Goal: Task Accomplishment & Management: Complete application form

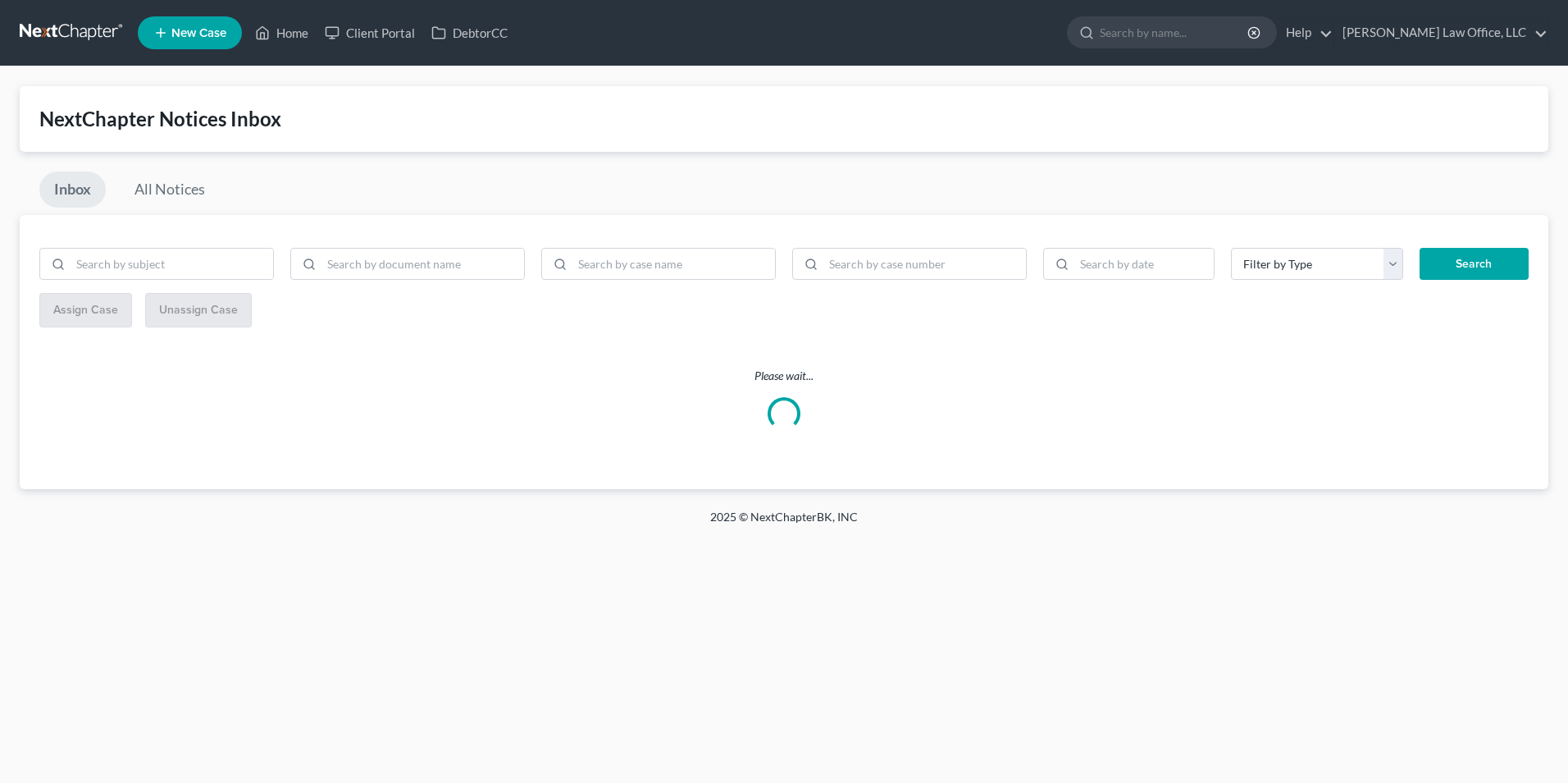
click at [52, 27] on link at bounding box center [71, 33] width 105 height 30
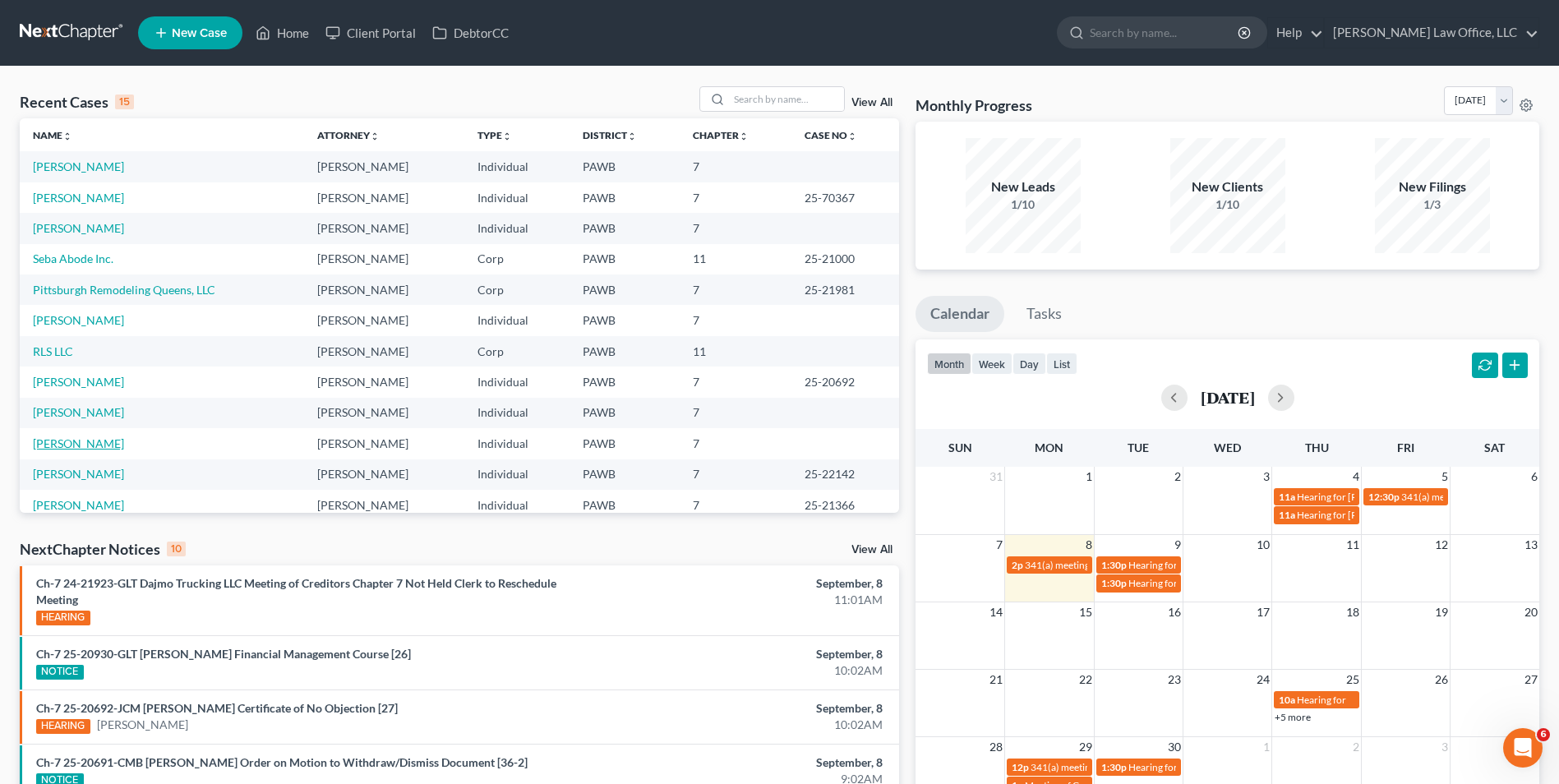
click at [79, 442] on link "[PERSON_NAME]" at bounding box center [78, 443] width 91 height 14
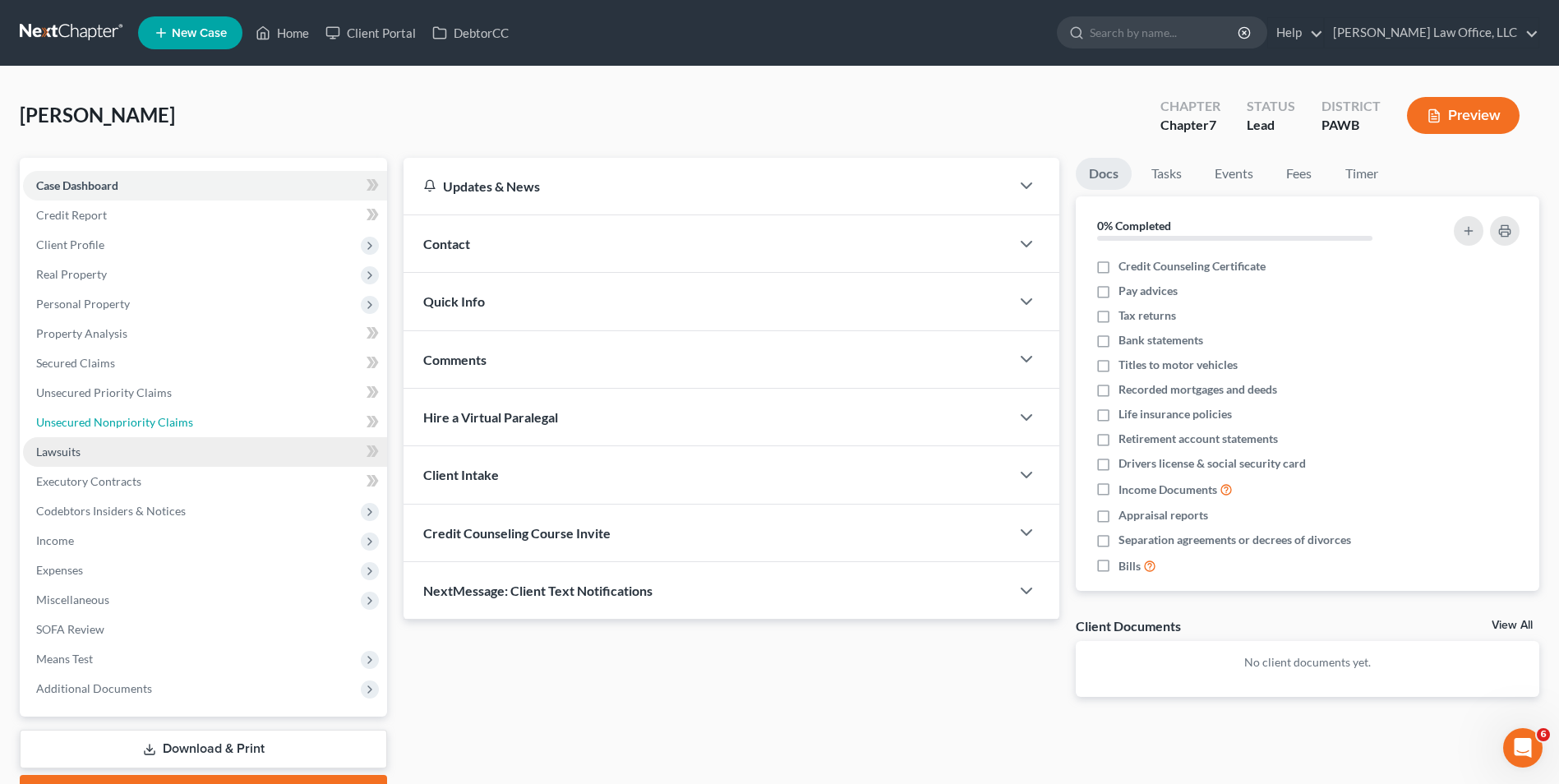
drag, startPoint x: 180, startPoint y: 416, endPoint x: 247, endPoint y: 465, distance: 83.0
click at [180, 416] on span "Unsecured Nonpriority Claims" at bounding box center [114, 421] width 157 height 14
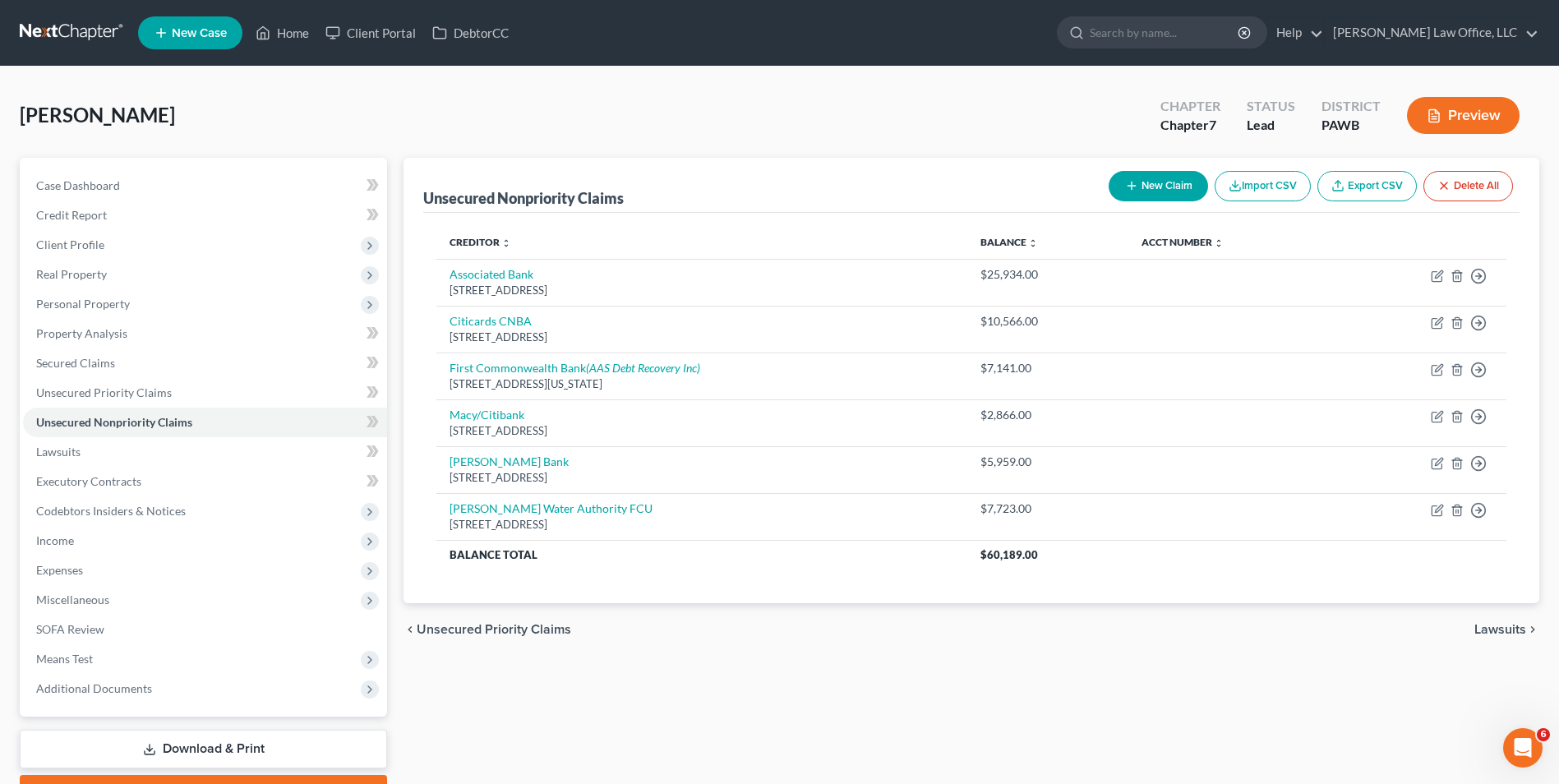
click at [1145, 183] on button "New Claim" at bounding box center [1158, 186] width 100 height 31
select select "0"
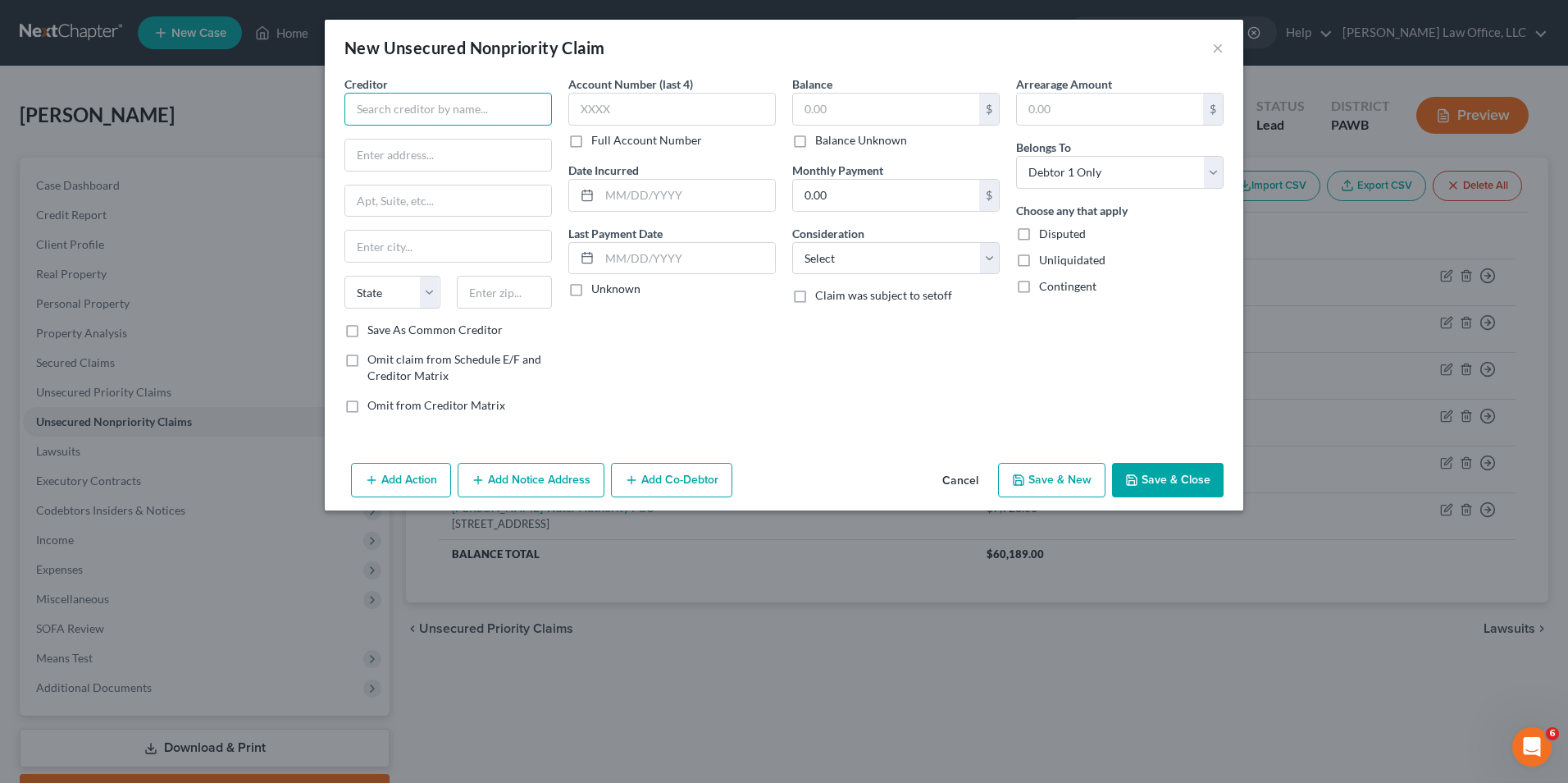
click at [442, 118] on input "text" at bounding box center [448, 109] width 208 height 33
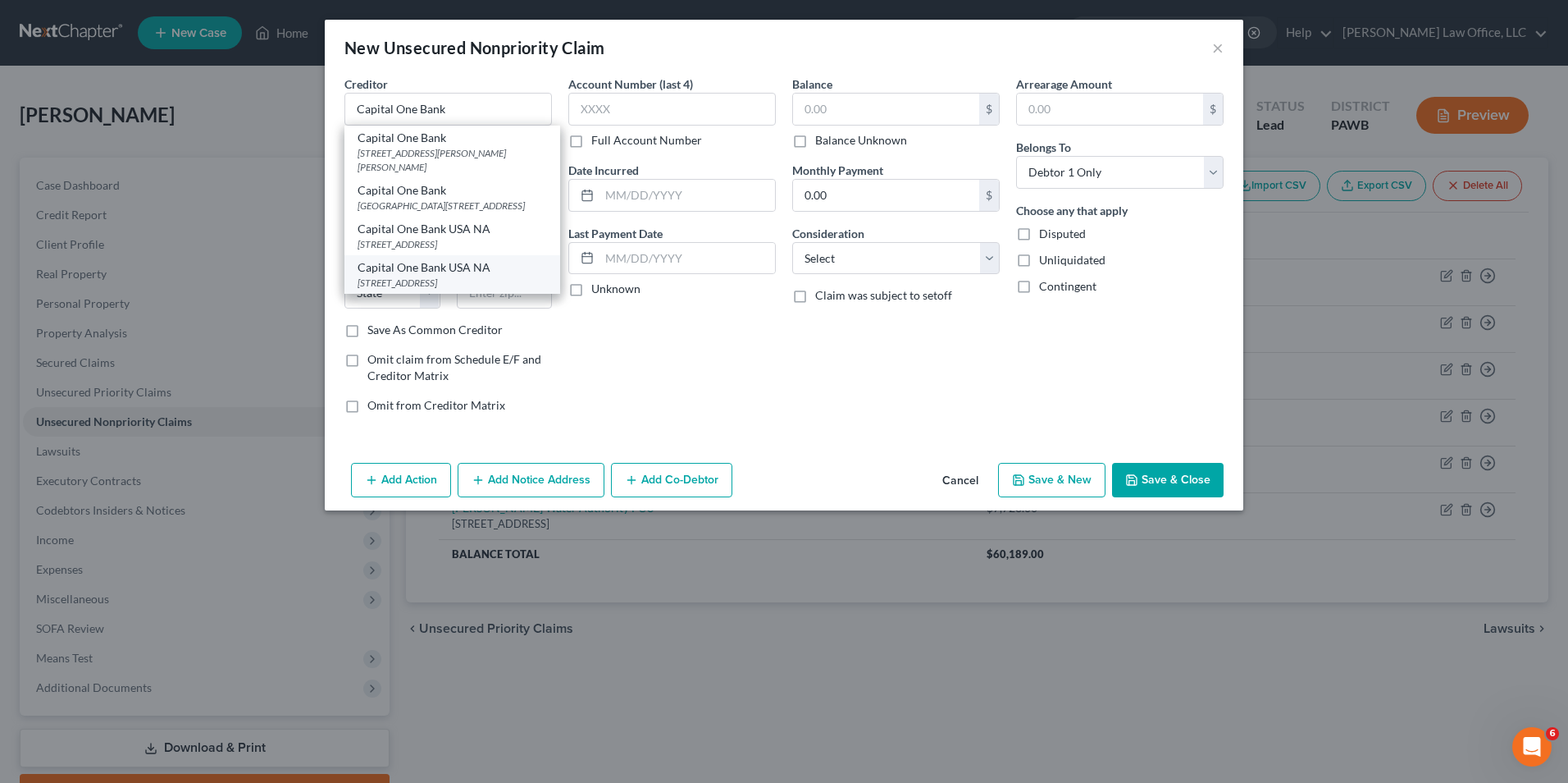
click at [470, 276] on div "Capital One Bank USA NA" at bounding box center [452, 268] width 189 height 17
type input "Capital One Bank USA NA"
type input "PO Box 31293"
type input "[GEOGRAPHIC_DATA]"
select select "46"
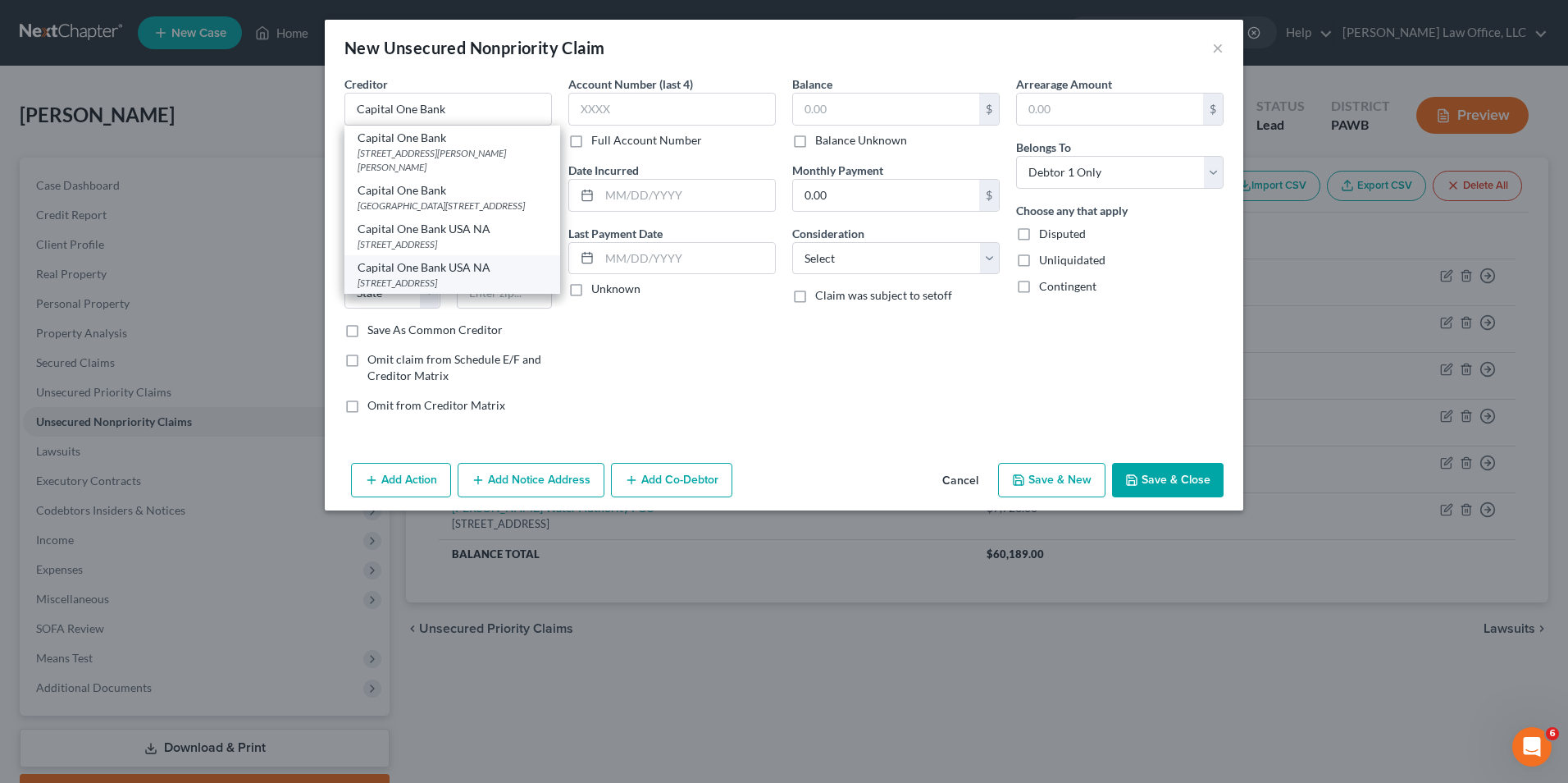
type input "84130"
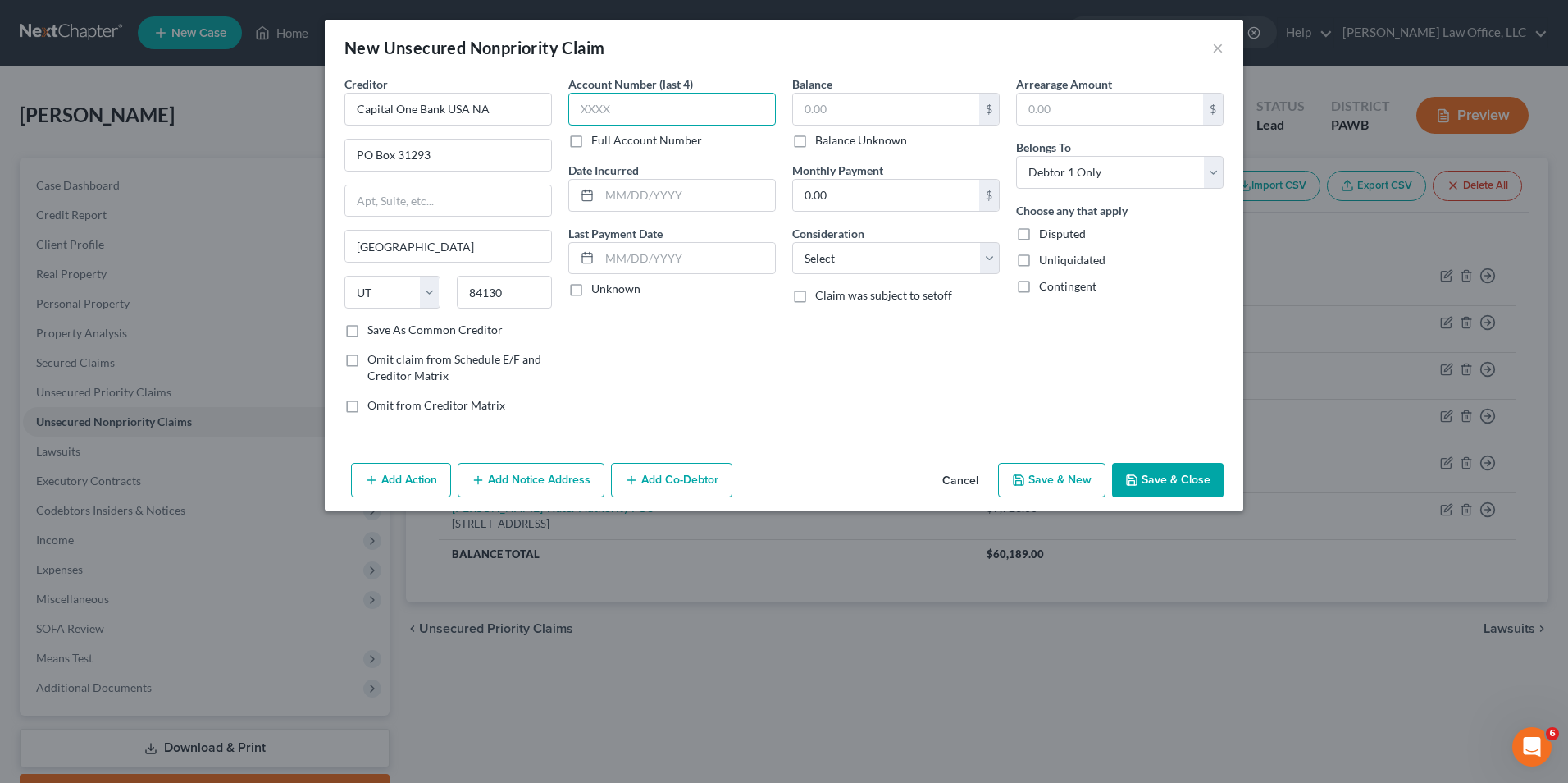
click at [683, 112] on input "text" at bounding box center [672, 109] width 208 height 33
type input "1917"
click at [872, 101] on input "text" at bounding box center [886, 110] width 187 height 32
click at [907, 275] on div "Balance $ Balance Unknown Balance Undetermined $ Balance Unknown Monthly Paymen…" at bounding box center [896, 251] width 224 height 351
click at [907, 260] on select "Select Cable / Satellite Services Collection Agency Credit Card Debt Debt Couns…" at bounding box center [896, 258] width 208 height 33
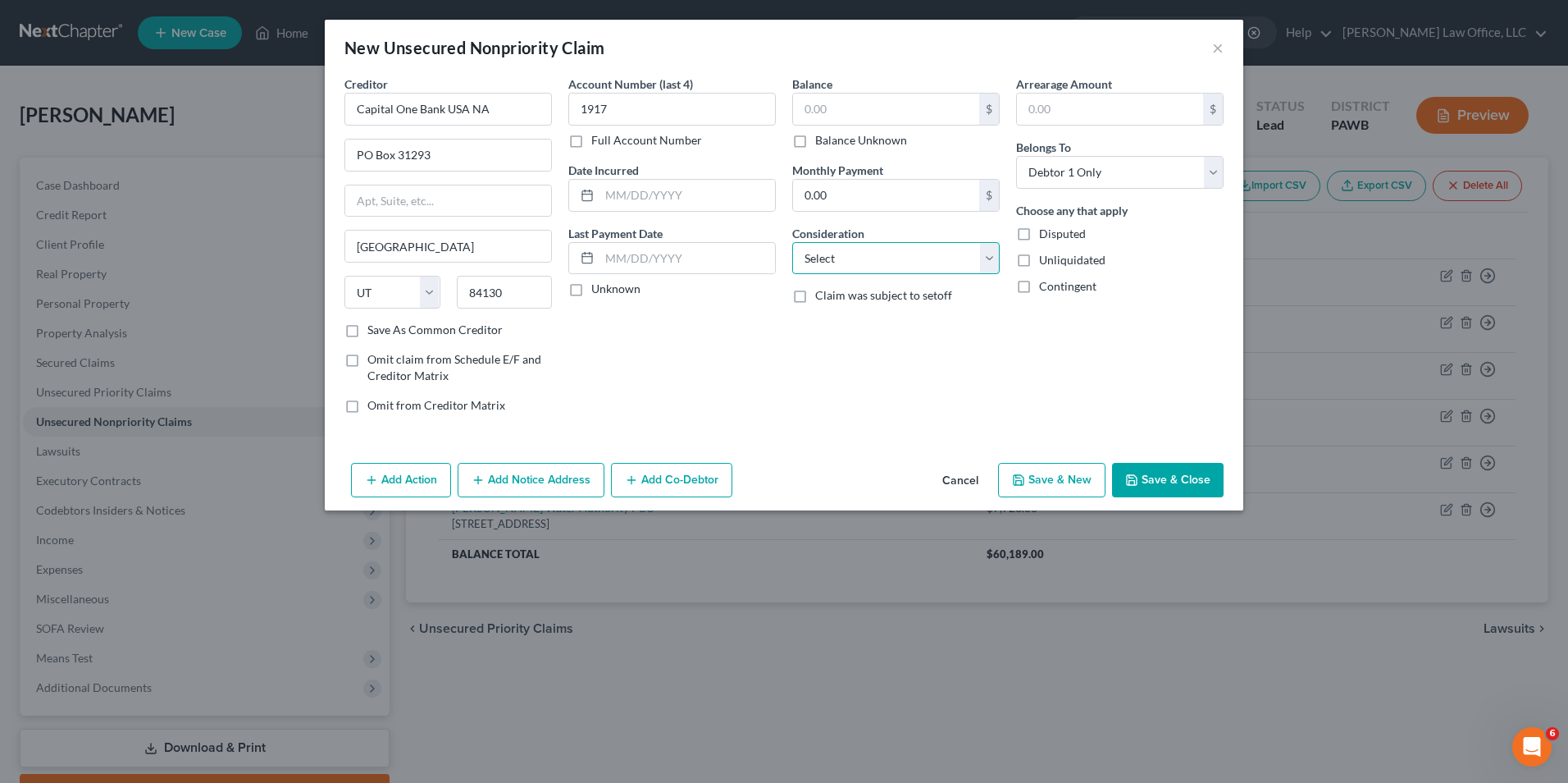
select select "2"
click at [792, 242] on select "Select Cable / Satellite Services Collection Agency Credit Card Debt Debt Couns…" at bounding box center [896, 258] width 208 height 33
click at [860, 111] on input "text" at bounding box center [886, 110] width 187 height 32
type input "3,811"
click at [1171, 489] on button "Save & Close" at bounding box center [1168, 479] width 111 height 34
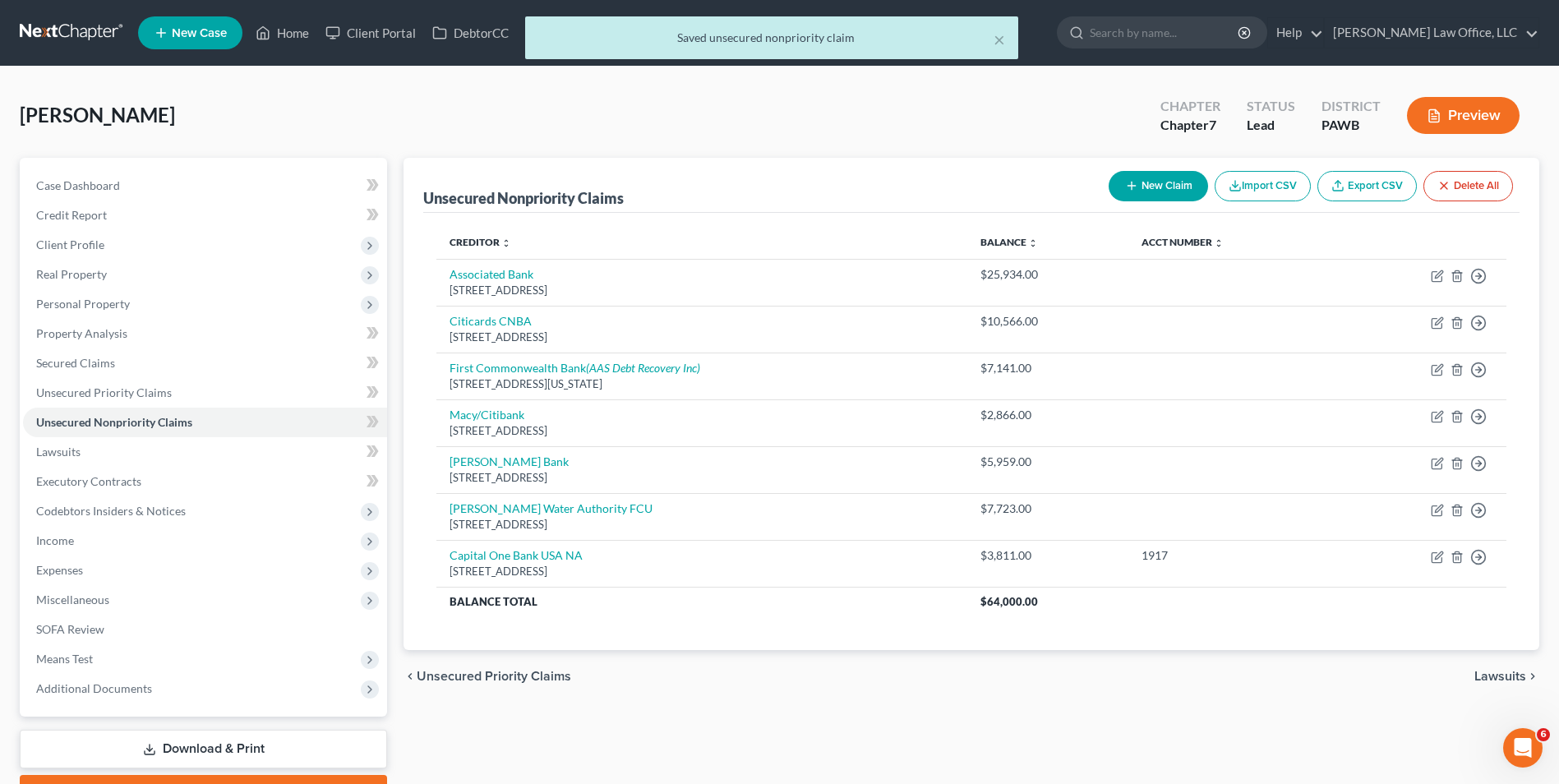
click at [1139, 179] on button "New Claim" at bounding box center [1158, 186] width 100 height 31
select select "0"
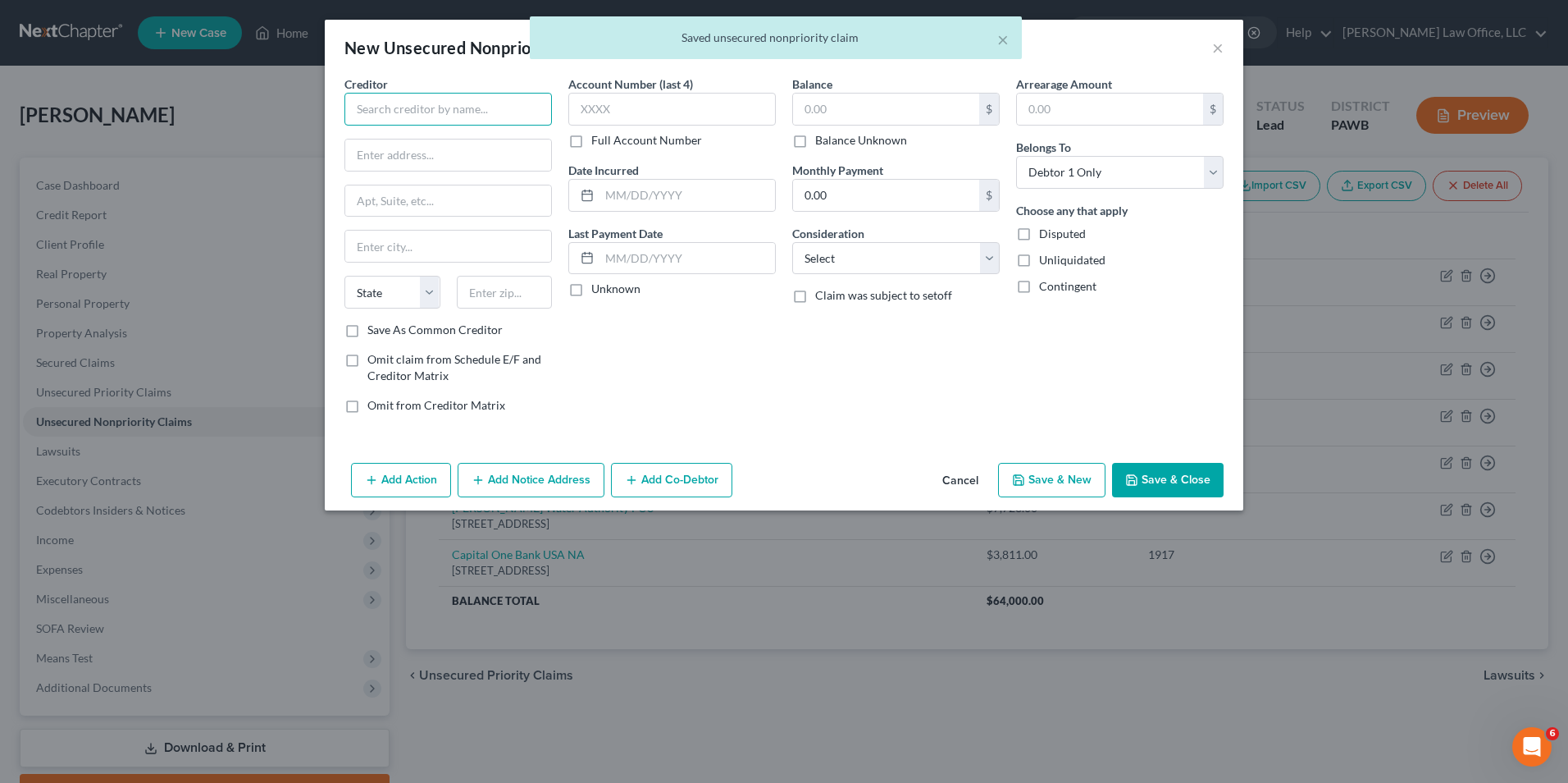
drag, startPoint x: 395, startPoint y: 107, endPoint x: 402, endPoint y: 96, distance: 13.0
click at [398, 102] on input "text" at bounding box center [448, 109] width 208 height 33
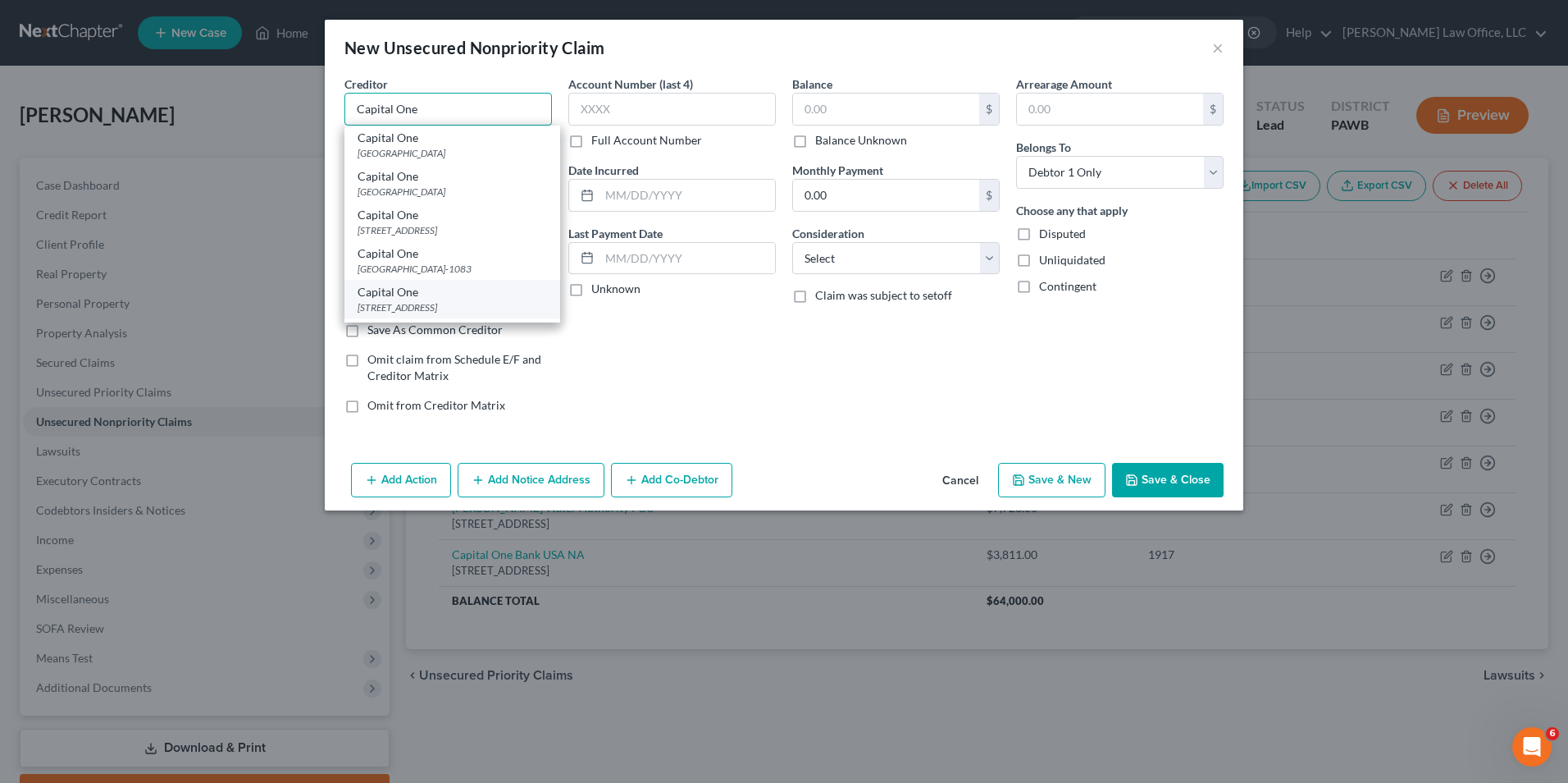
type input "Capital One"
click at [459, 295] on div "Capital One" at bounding box center [452, 293] width 189 height 17
type input "PO Box 31293"
type input "[GEOGRAPHIC_DATA]"
select select "46"
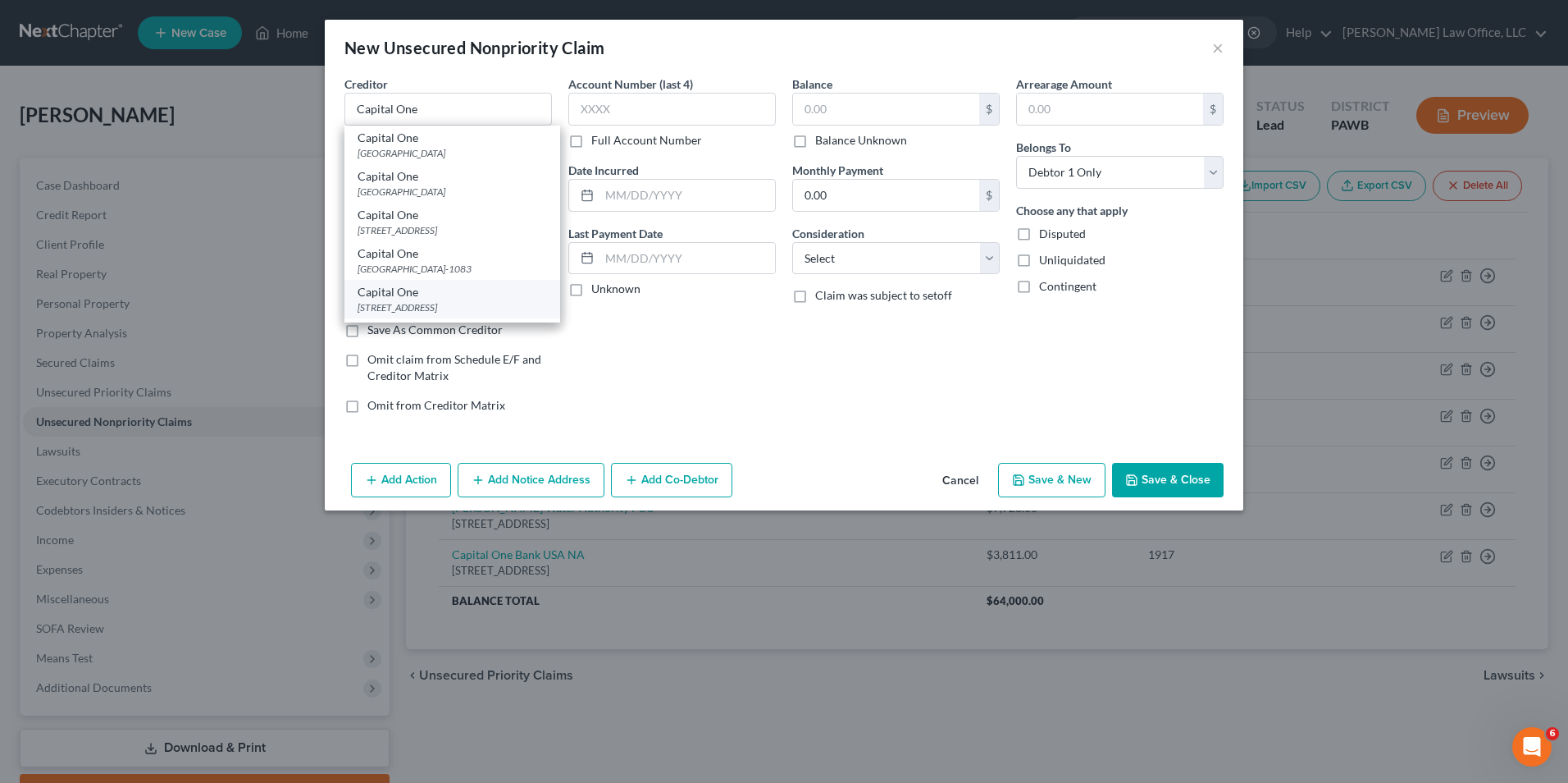
type input "84131"
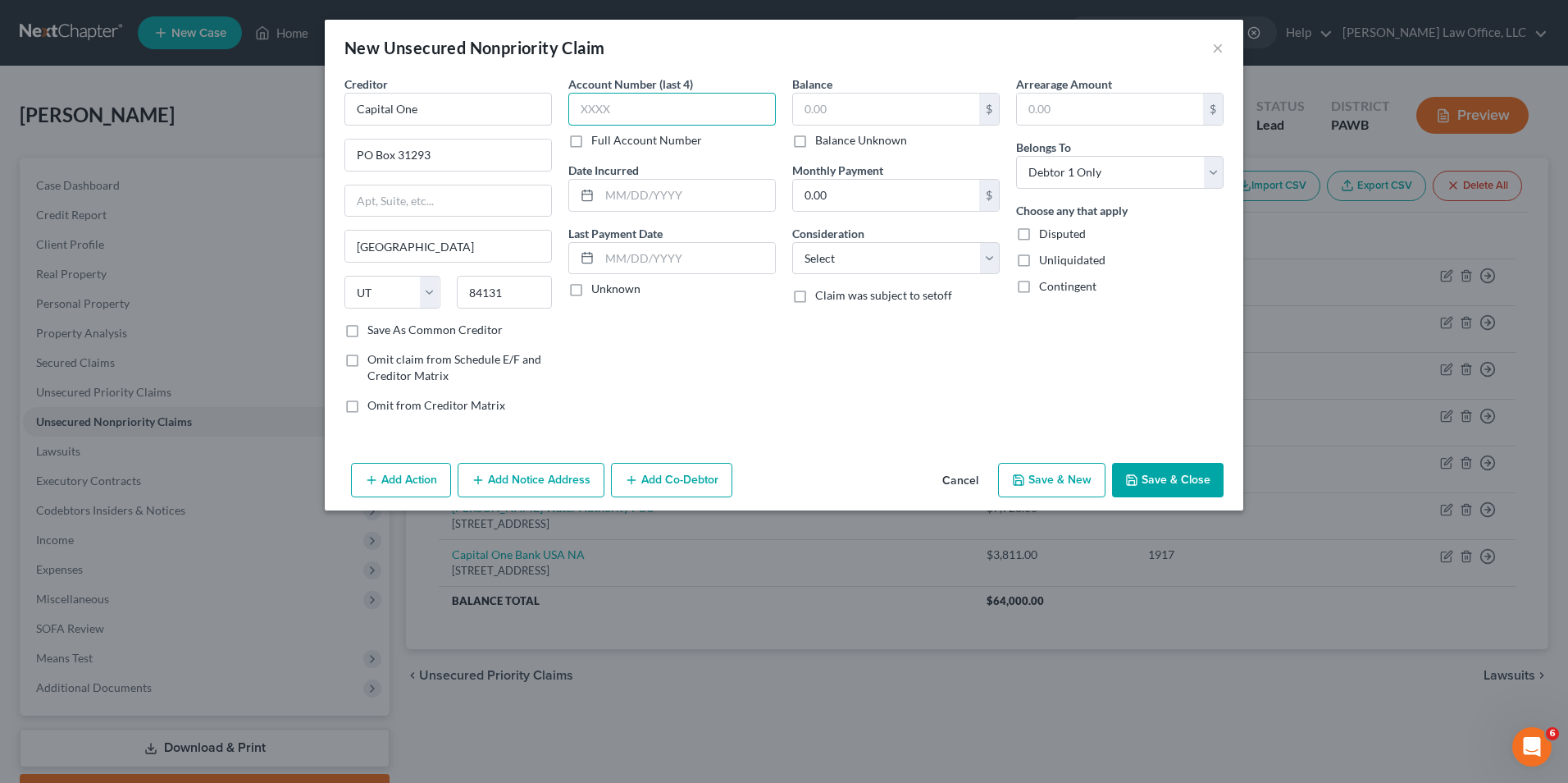
click at [712, 107] on input "text" at bounding box center [672, 109] width 208 height 33
type input "5422"
click at [834, 112] on input "text" at bounding box center [886, 110] width 187 height 32
type input "3,387"
click at [926, 252] on select "Select Cable / Satellite Services Collection Agency Credit Card Debt Debt Couns…" at bounding box center [896, 258] width 208 height 33
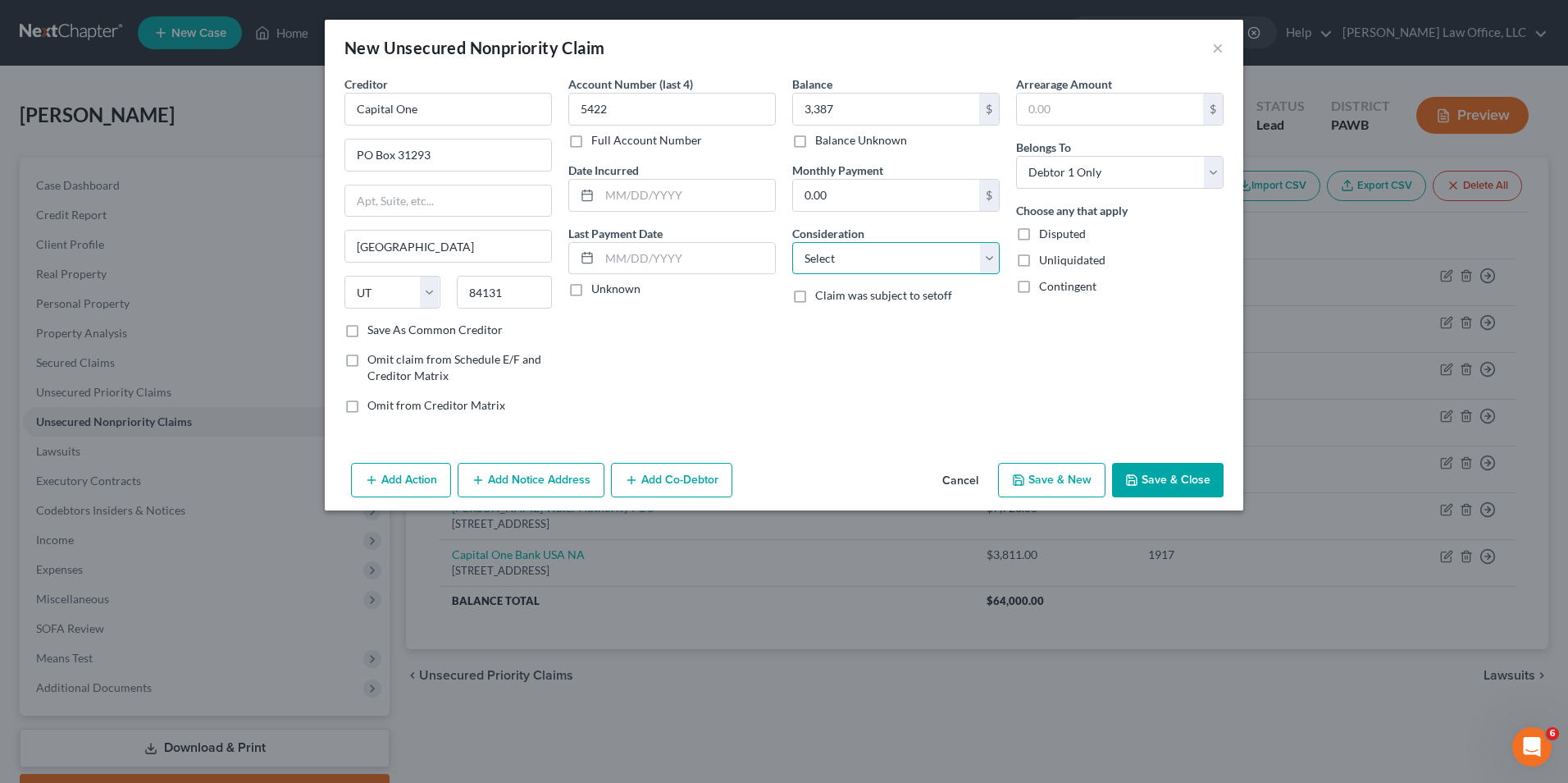
select select "2"
click at [792, 242] on select "Select Cable / Satellite Services Collection Agency Credit Card Debt Debt Couns…" at bounding box center [896, 258] width 208 height 33
click at [1064, 475] on button "Save & New" at bounding box center [1052, 479] width 108 height 34
select select "0"
type input "3,387.00"
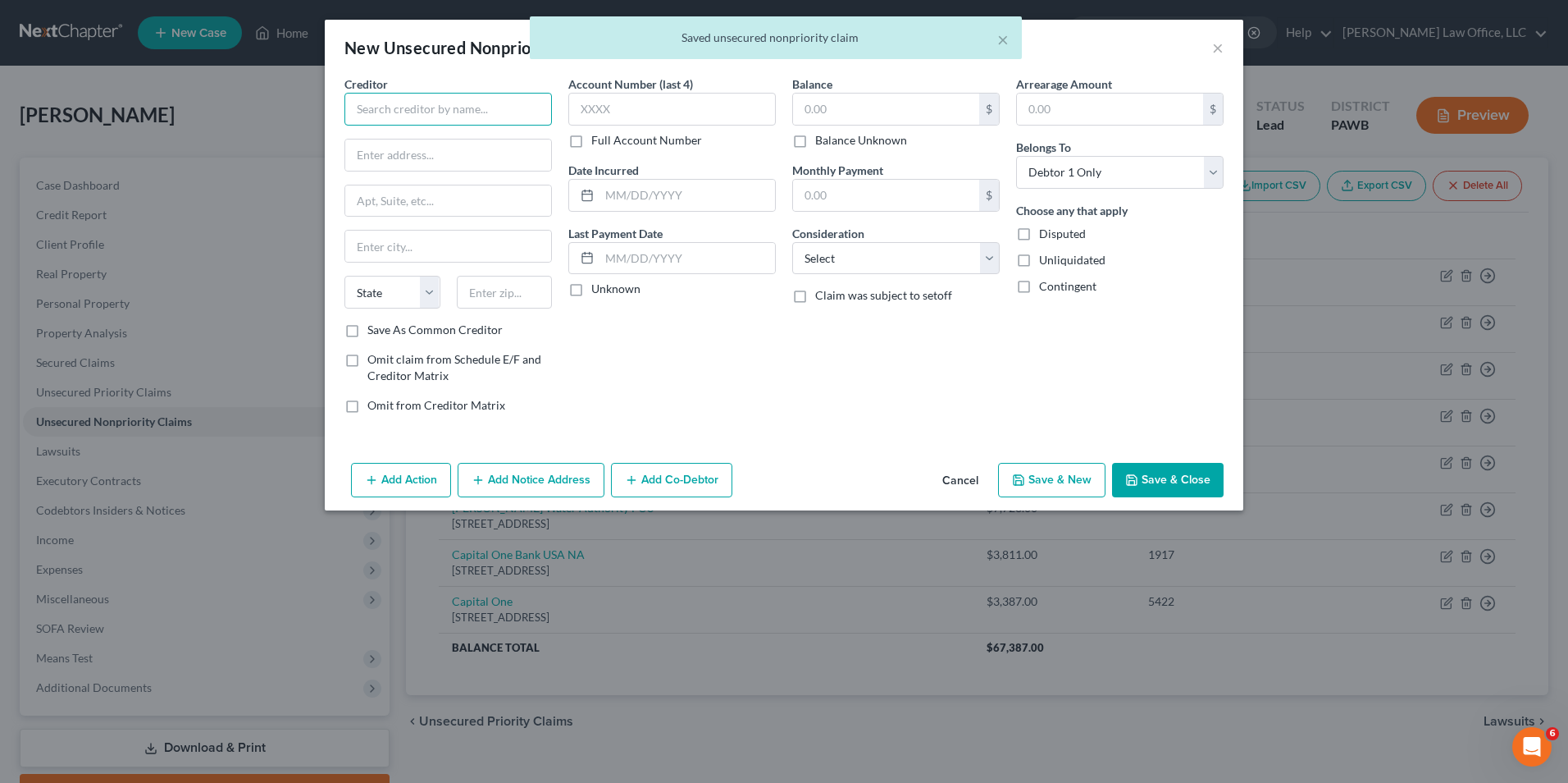
click at [394, 104] on input "text" at bounding box center [448, 109] width 208 height 33
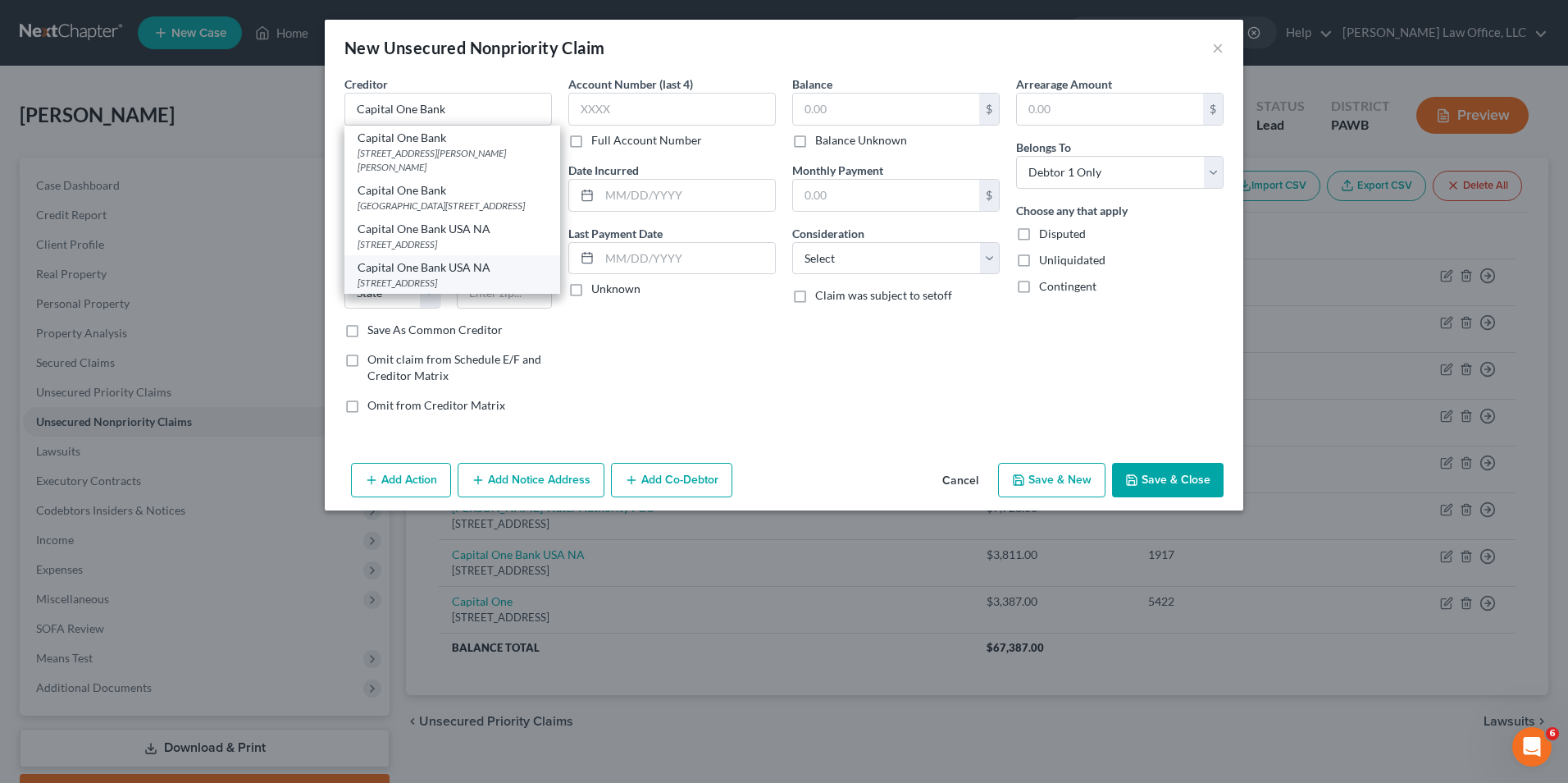
click at [422, 276] on div "Capital One Bank USA NA" at bounding box center [452, 268] width 189 height 17
type input "Capital One Bank USA NA"
type input "PO Box 31293"
type input "[GEOGRAPHIC_DATA]"
select select "46"
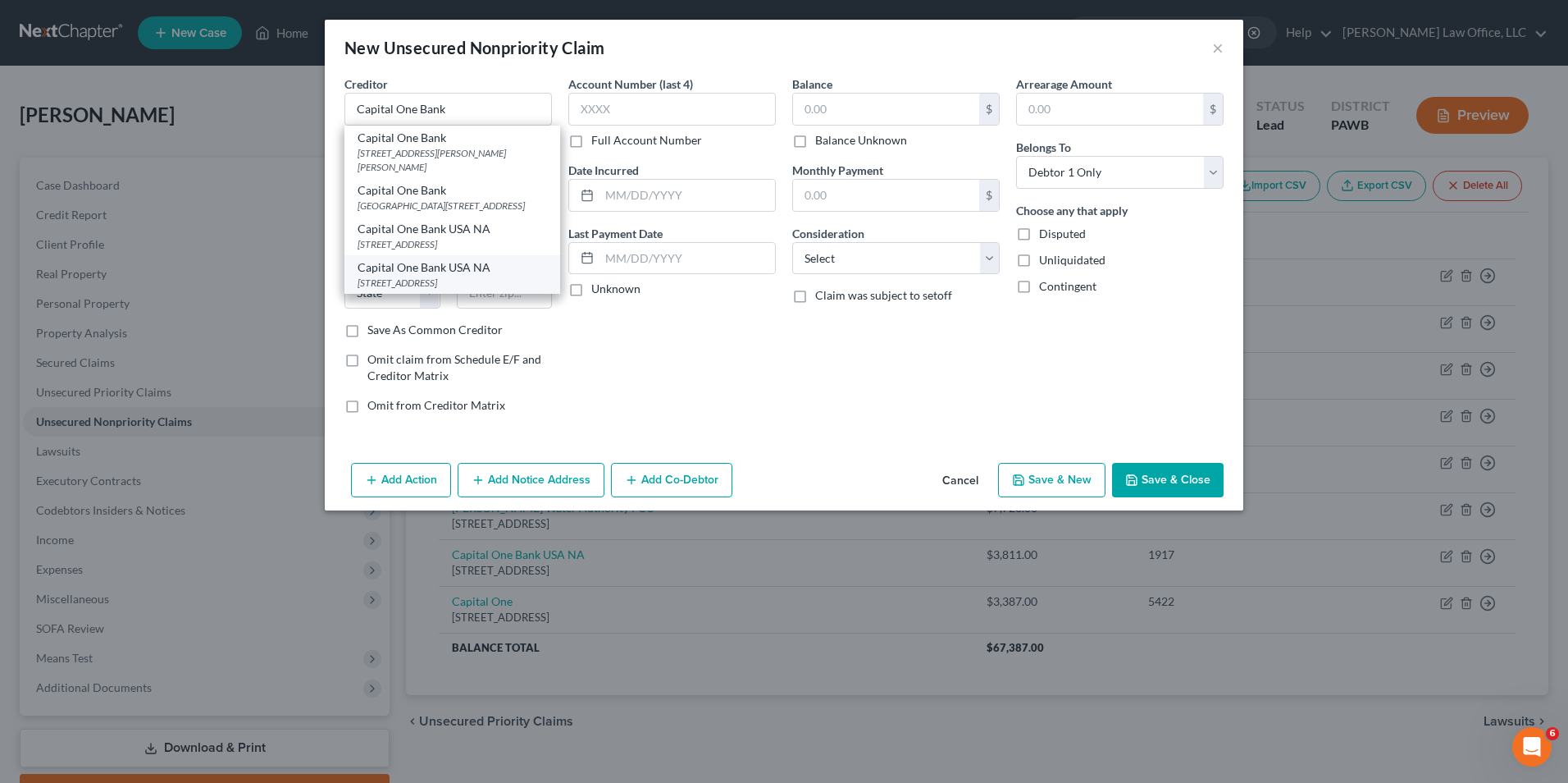
type input "84130"
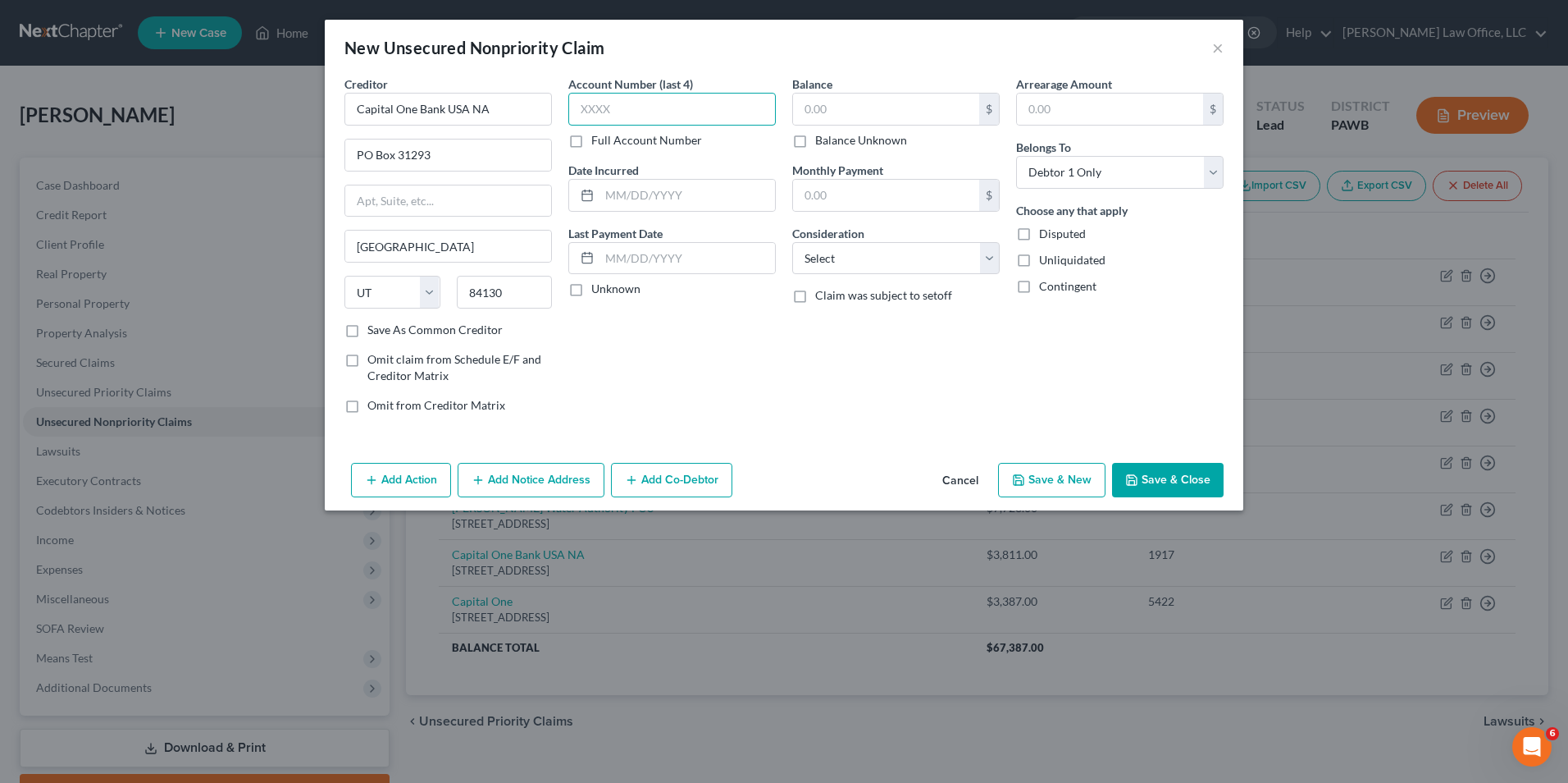
click at [688, 109] on input "text" at bounding box center [672, 109] width 208 height 33
type input "2325"
click at [919, 101] on input "text" at bounding box center [886, 110] width 187 height 32
type input "4,394"
click at [925, 254] on select "Select Cable / Satellite Services Collection Agency Credit Card Debt Debt Couns…" at bounding box center [896, 258] width 208 height 33
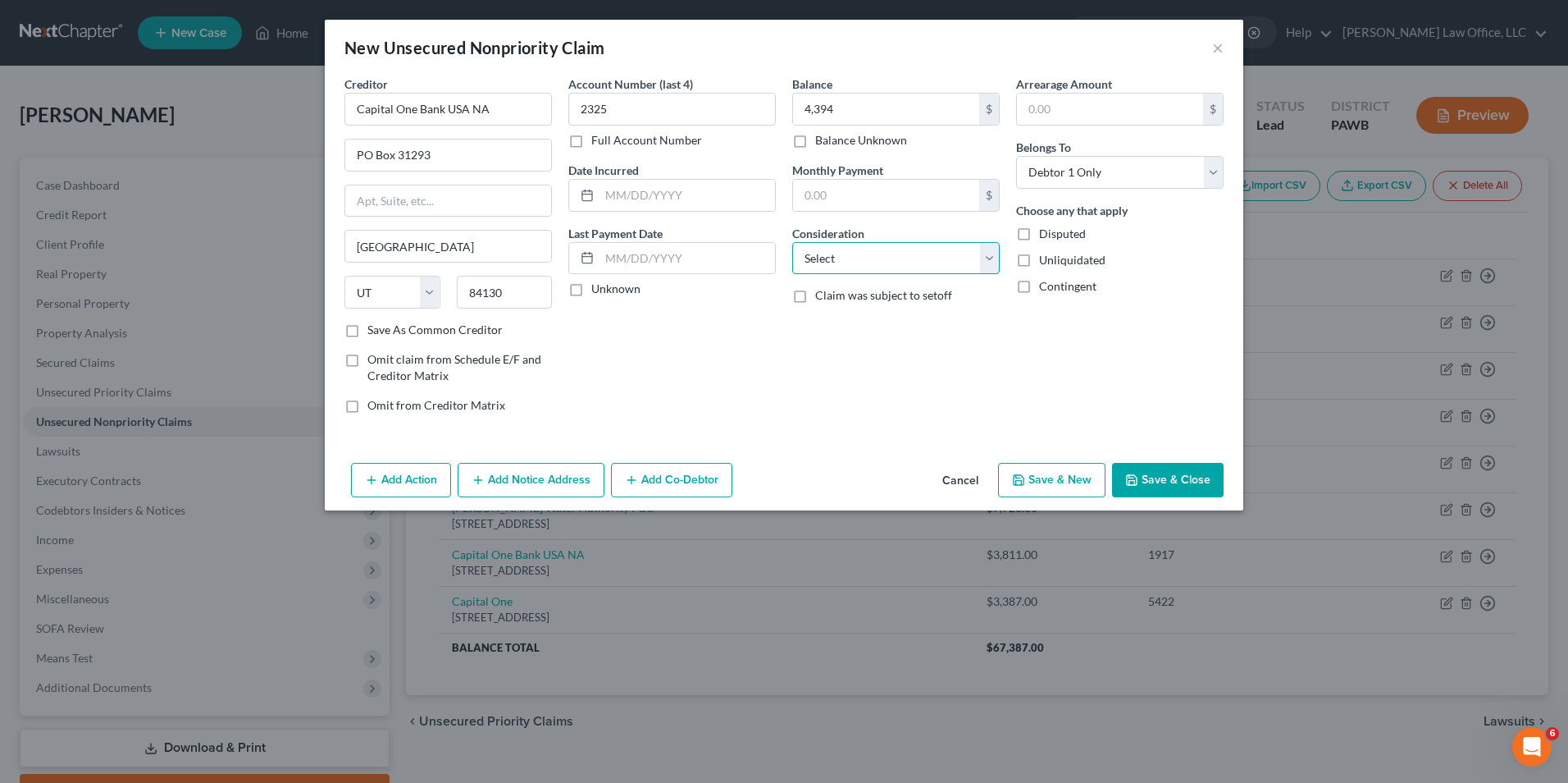
select select "2"
click at [792, 242] on select "Select Cable / Satellite Services Collection Agency Credit Card Debt Debt Couns…" at bounding box center [896, 258] width 208 height 33
click at [1068, 484] on button "Save & New" at bounding box center [1052, 479] width 108 height 34
select select "0"
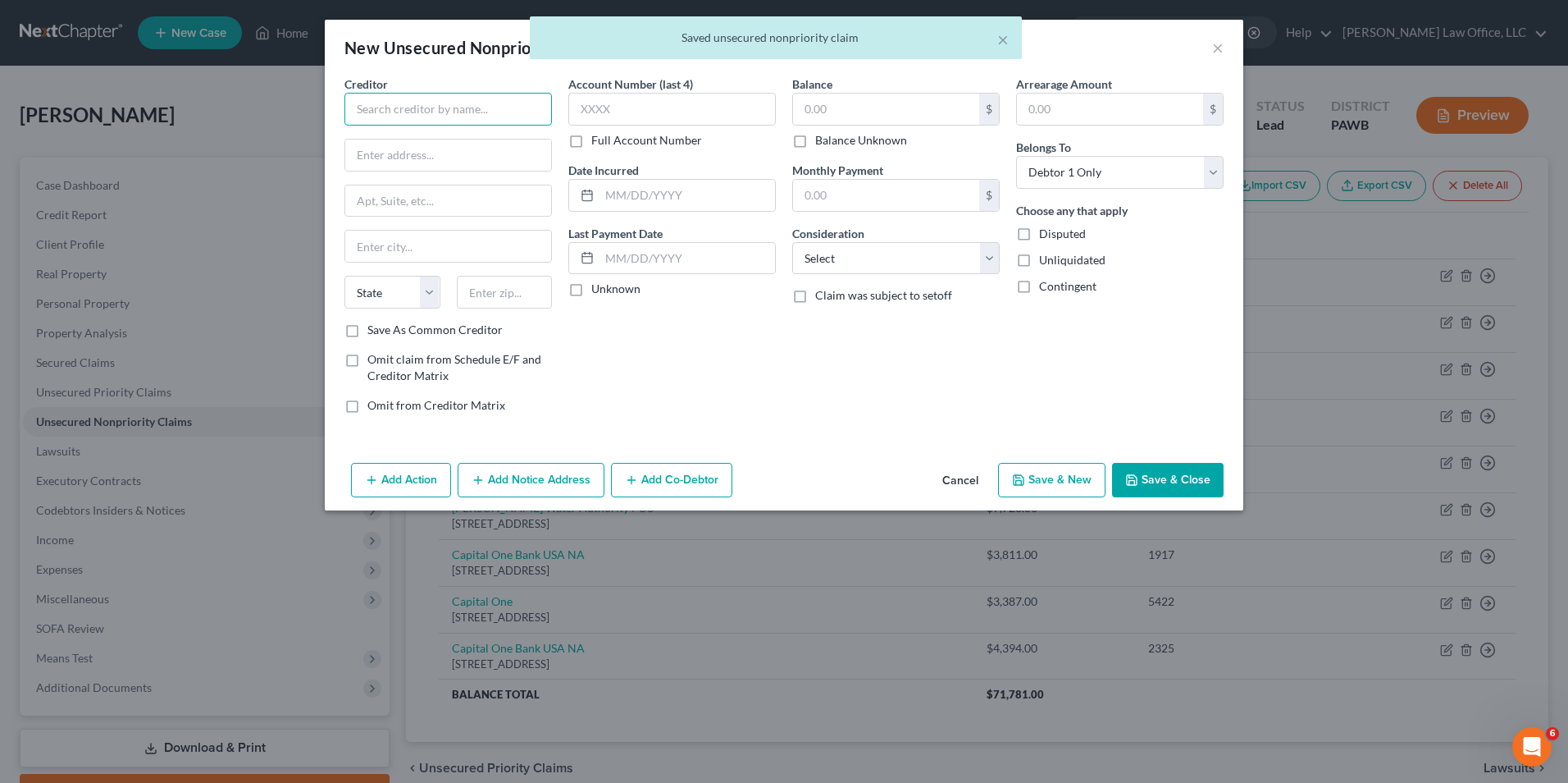
click at [440, 105] on input "text" at bounding box center [448, 109] width 208 height 33
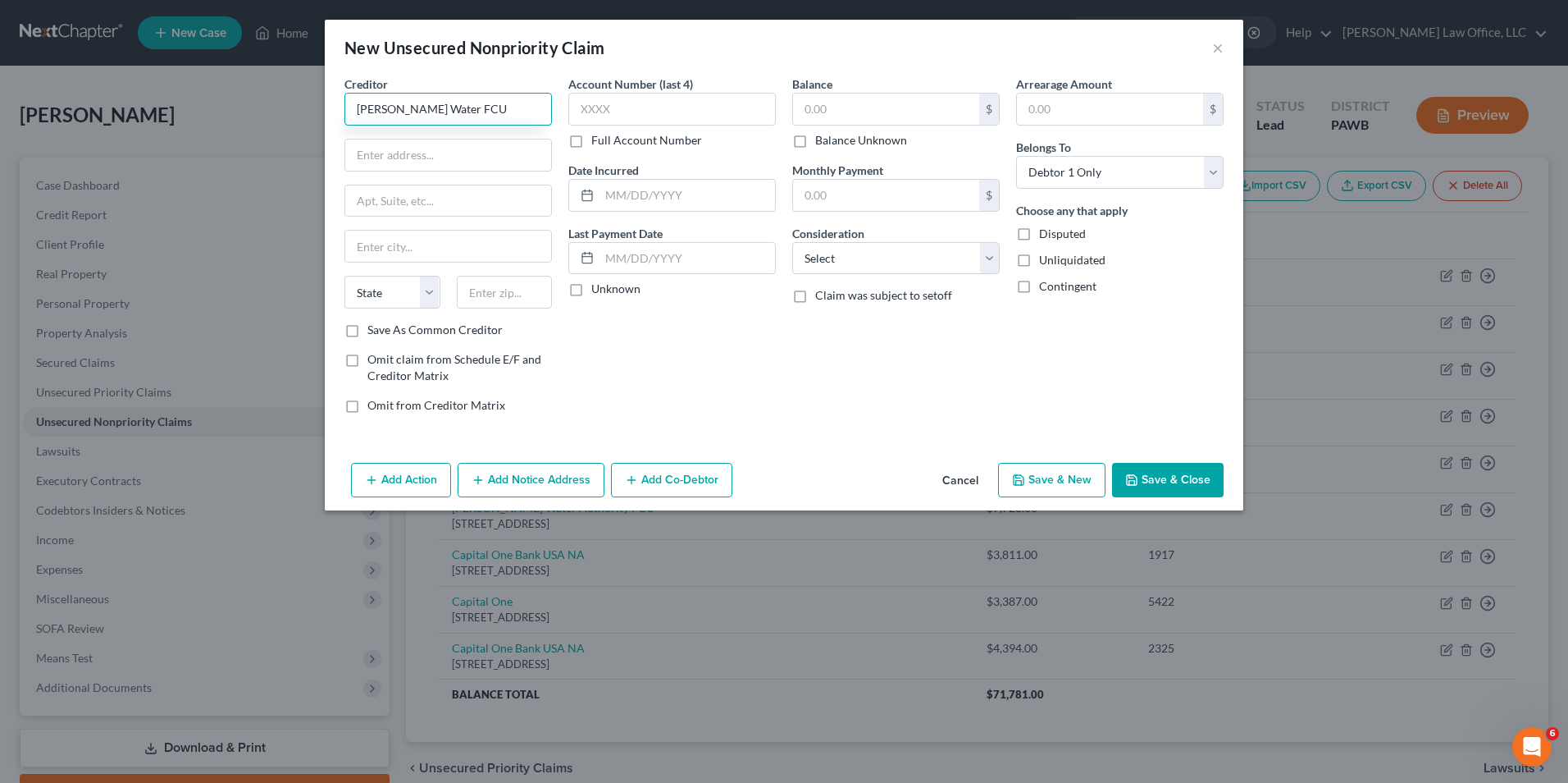
type input "[PERSON_NAME] Water FCU"
type input "[STREET_ADDRESS]"
click at [509, 292] on input "text" at bounding box center [504, 292] width 96 height 33
type input "15601"
type input "[GEOGRAPHIC_DATA]"
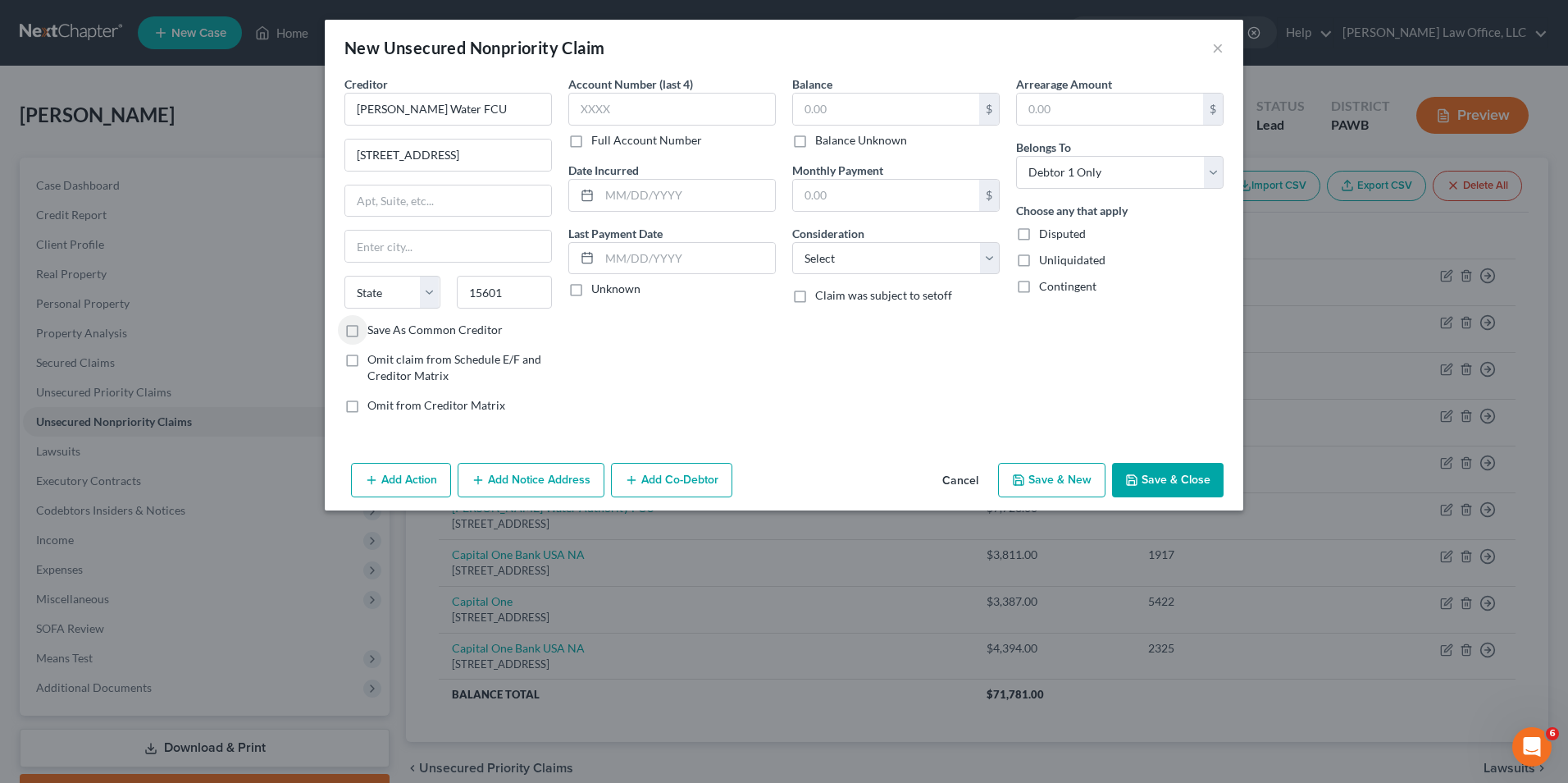
select select "39"
click at [897, 263] on select "Select Cable / Satellite Services Collection Agency Credit Card Debt Debt Couns…" at bounding box center [896, 258] width 208 height 33
select select "10"
click at [792, 242] on select "Select Cable / Satellite Services Collection Agency Credit Card Debt Debt Couns…" at bounding box center [896, 258] width 208 height 33
click at [851, 103] on input "text" at bounding box center [886, 110] width 187 height 32
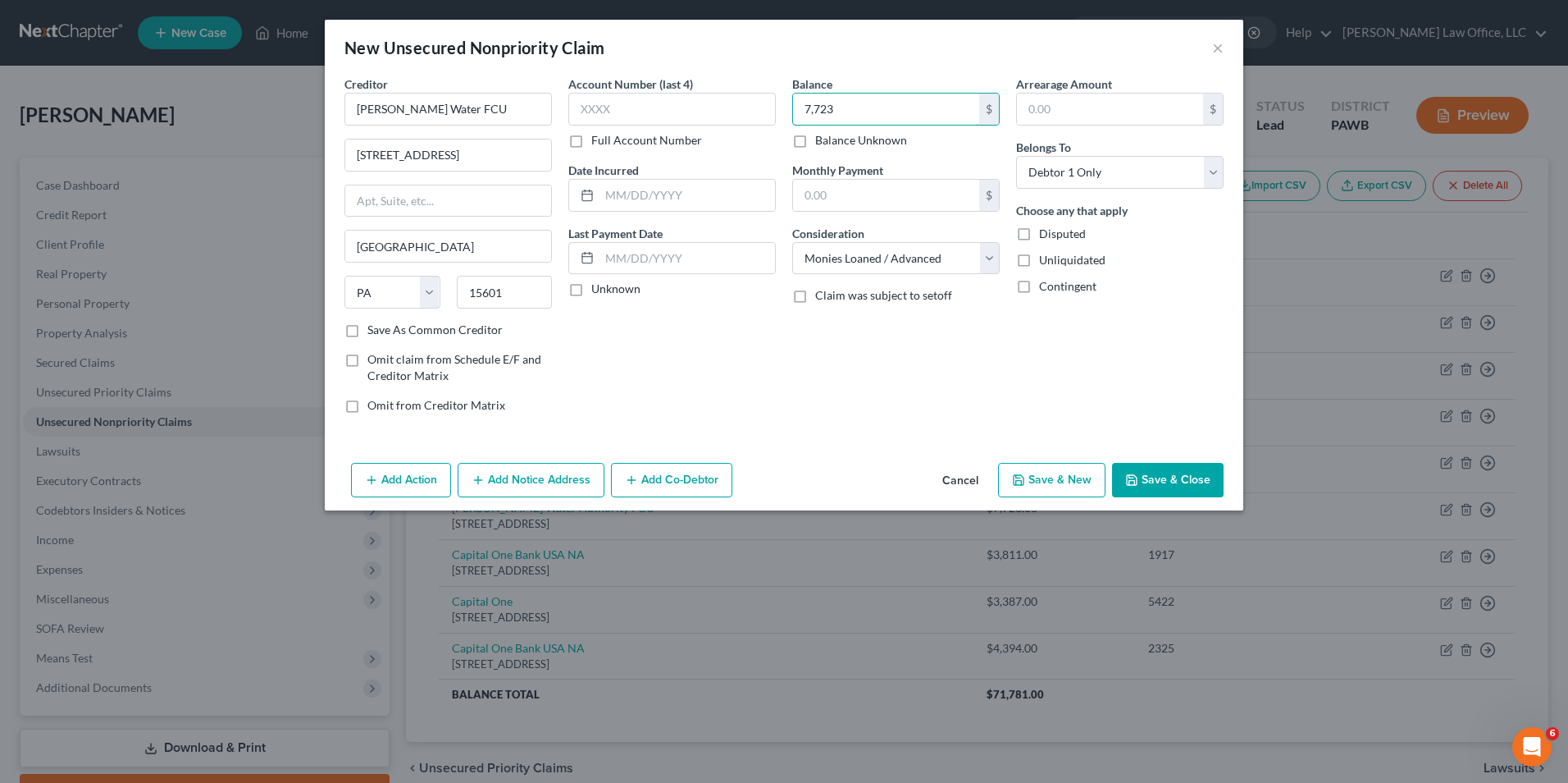
type input "7,723"
click at [1067, 492] on button "Save & New" at bounding box center [1052, 479] width 108 height 34
select select "0"
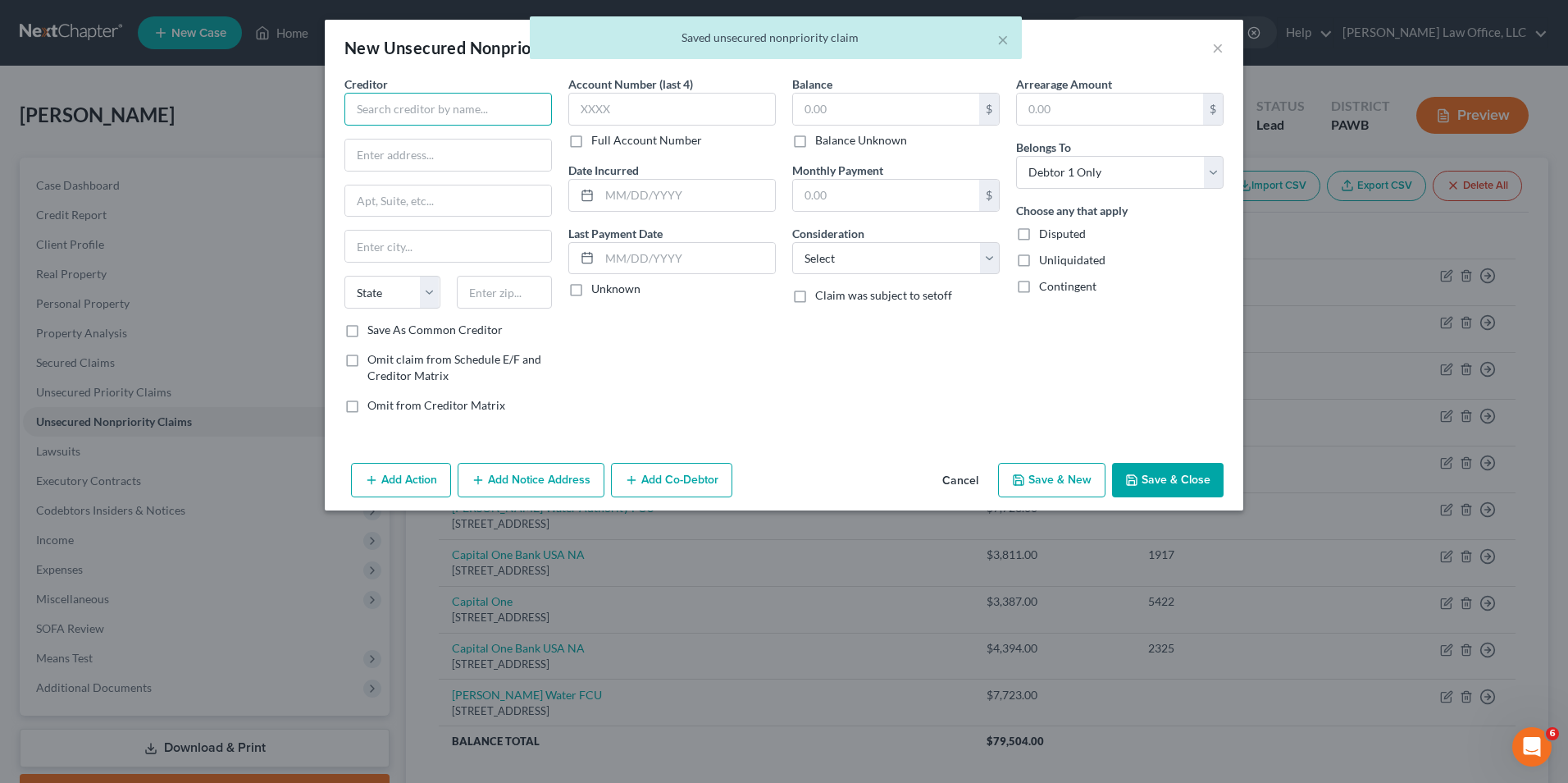
click at [413, 113] on input "text" at bounding box center [448, 109] width 208 height 33
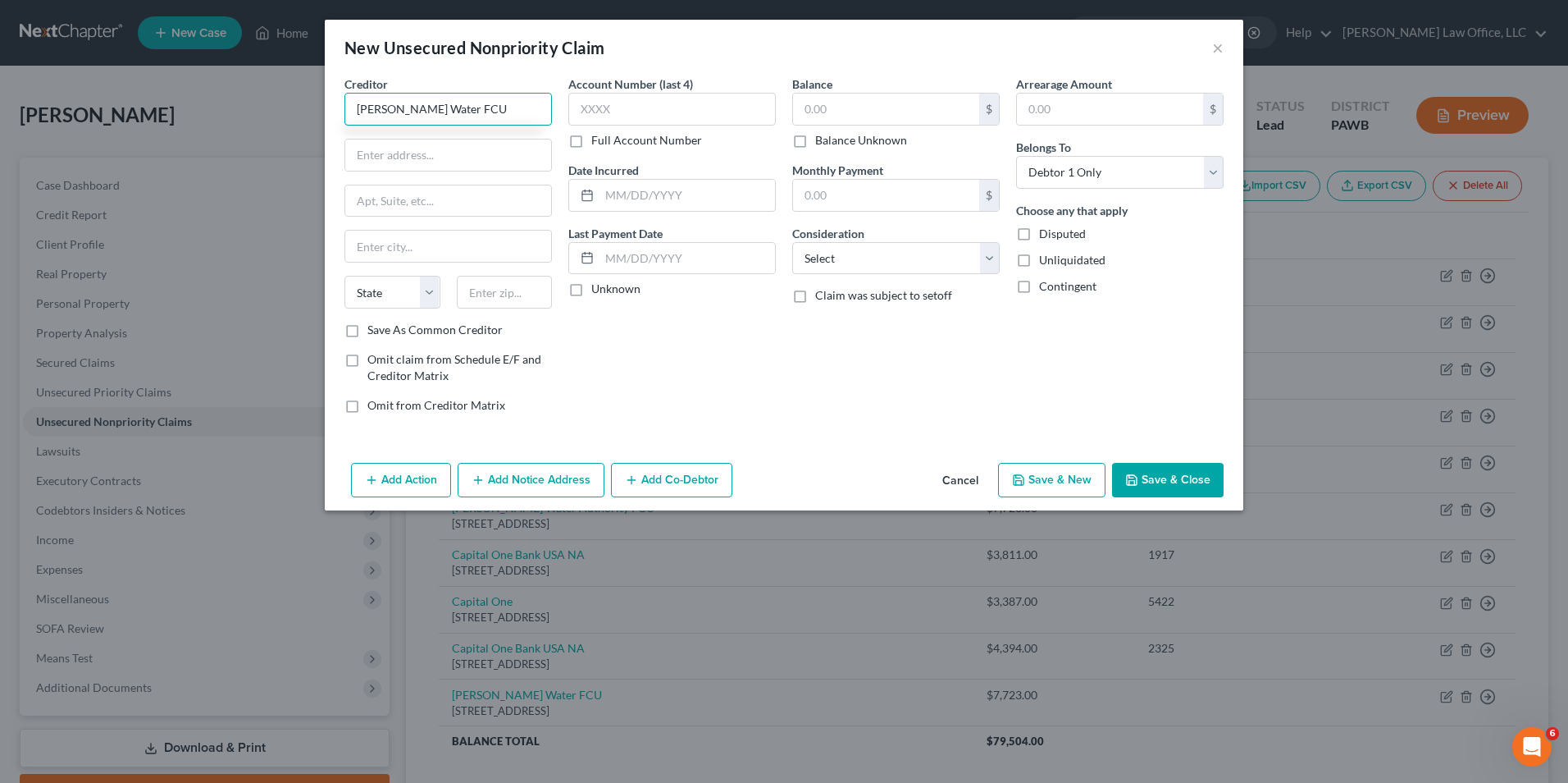
type input "[PERSON_NAME] Water FCU"
click at [478, 330] on label "Save As Common Creditor" at bounding box center [435, 330] width 136 height 17
click at [384, 330] on input "Save As Common Creditor" at bounding box center [379, 326] width 10 height 10
checkbox input "true"
click at [420, 164] on input "text" at bounding box center [448, 155] width 206 height 32
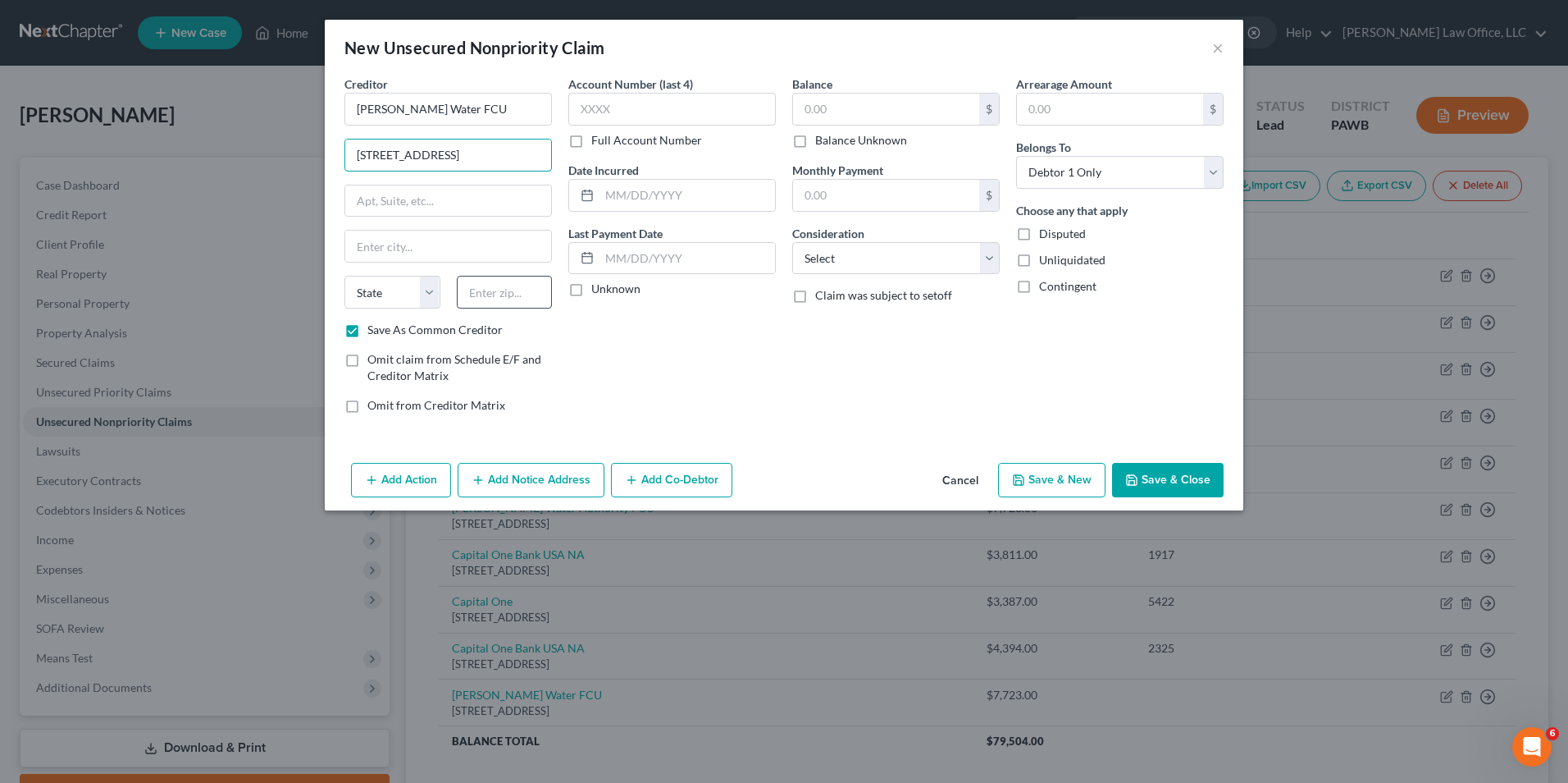
type input "[STREET_ADDRESS]"
click at [496, 286] on input "text" at bounding box center [504, 292] width 96 height 33
type input "15601"
type input "[GEOGRAPHIC_DATA]"
select select "39"
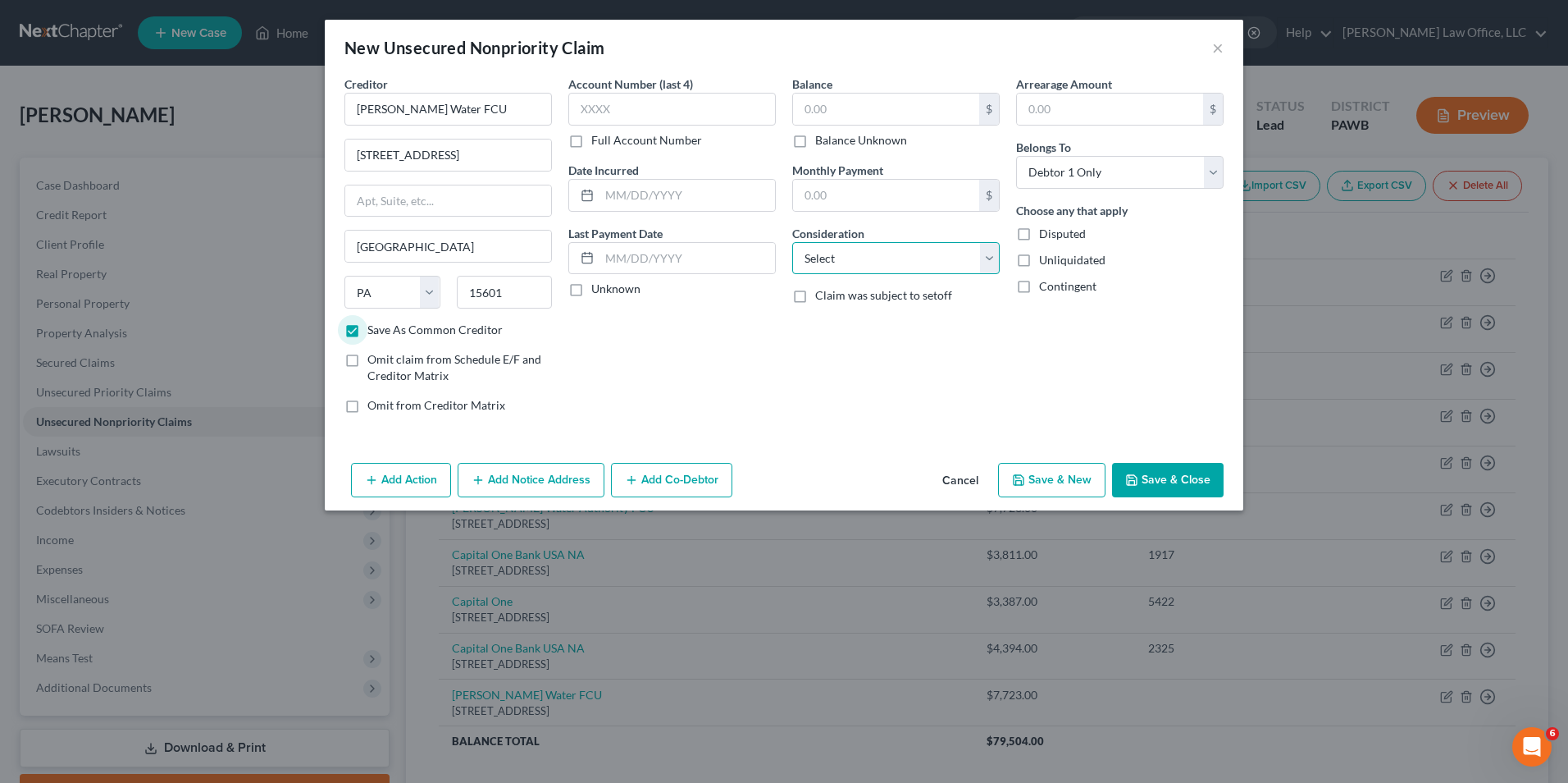
click at [891, 266] on select "Select Cable / Satellite Services Collection Agency Credit Card Debt Debt Couns…" at bounding box center [896, 258] width 208 height 33
select select "10"
click at [792, 242] on select "Select Cable / Satellite Services Collection Agency Credit Card Debt Debt Couns…" at bounding box center [896, 258] width 208 height 33
click at [898, 102] on input "text" at bounding box center [886, 110] width 187 height 32
type input "10,440"
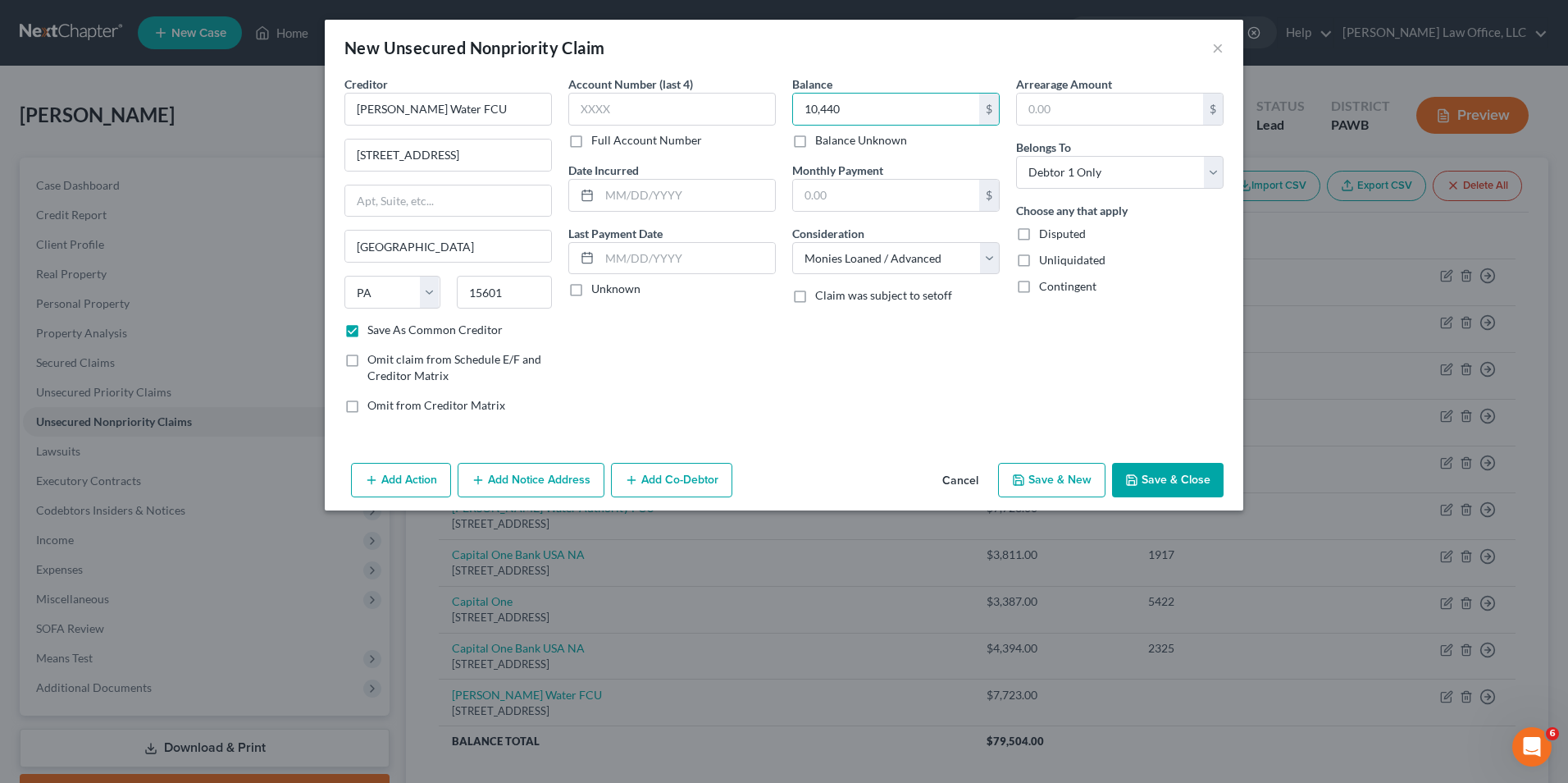
click at [1056, 488] on button "Save & New" at bounding box center [1052, 479] width 108 height 34
select select "0"
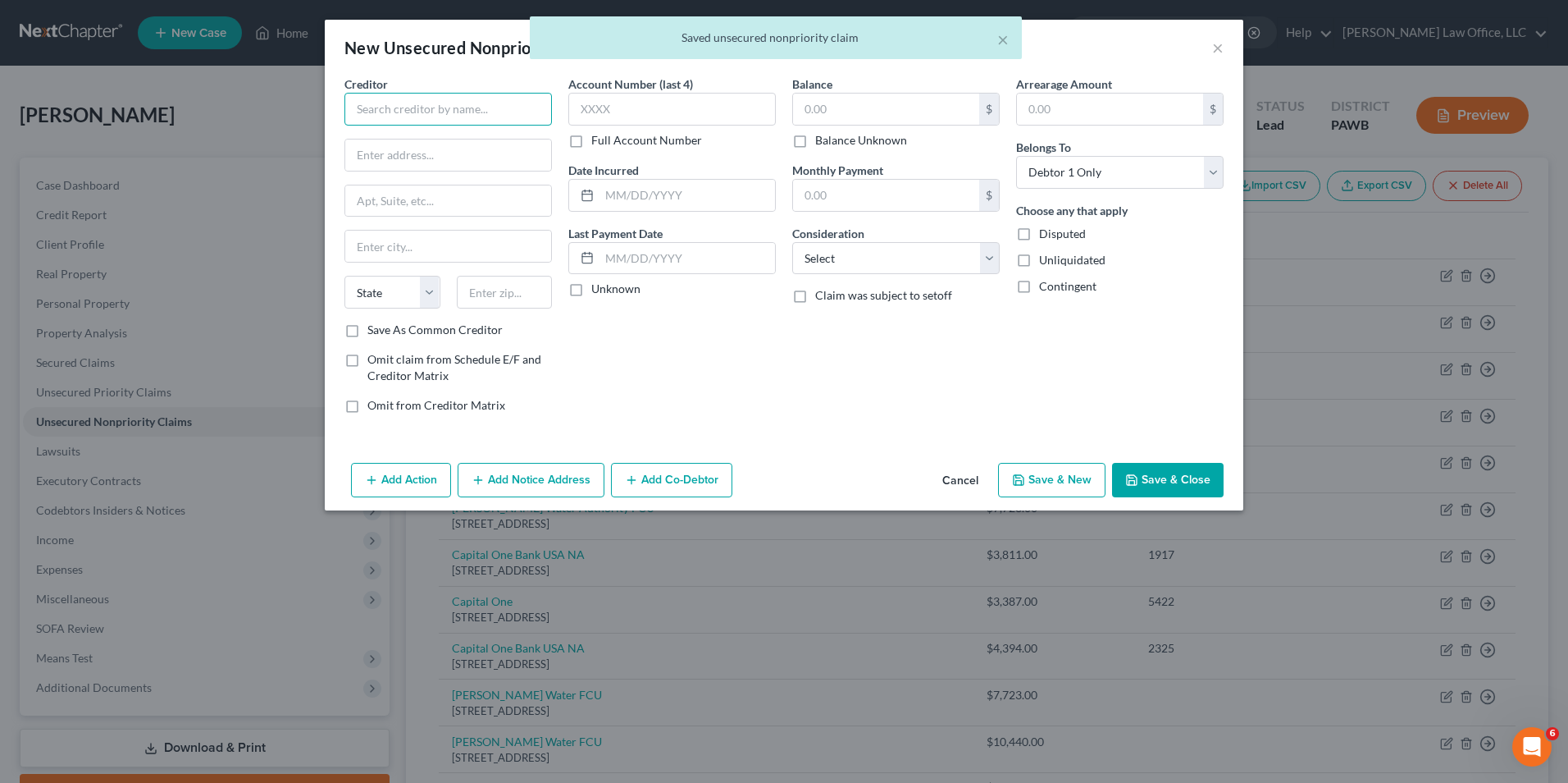
click at [407, 111] on input "text" at bounding box center [448, 109] width 208 height 33
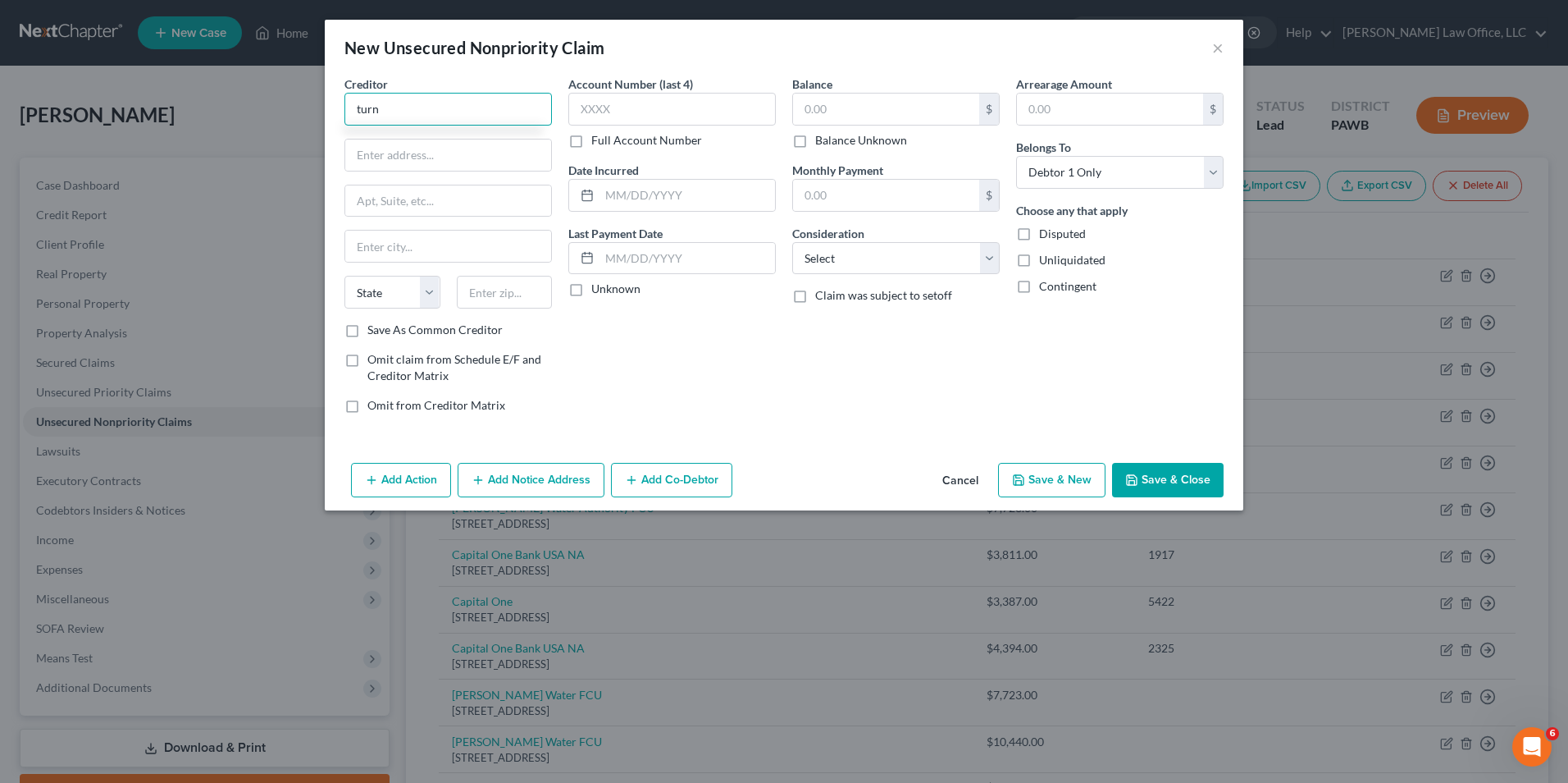
drag, startPoint x: 413, startPoint y: 104, endPoint x: 163, endPoint y: 104, distance: 250.0
click at [163, 104] on div "New Unsecured Nonpriority Claim × Creditor * turn State [US_STATE] AK AR [GEOGR…" at bounding box center [784, 391] width 1568 height 783
type input "[US_STATE] Turnpike"
click at [911, 257] on select "Select Cable / Satellite Services Collection Agency Credit Card Debt Debt Couns…" at bounding box center [896, 258] width 208 height 33
select select "14"
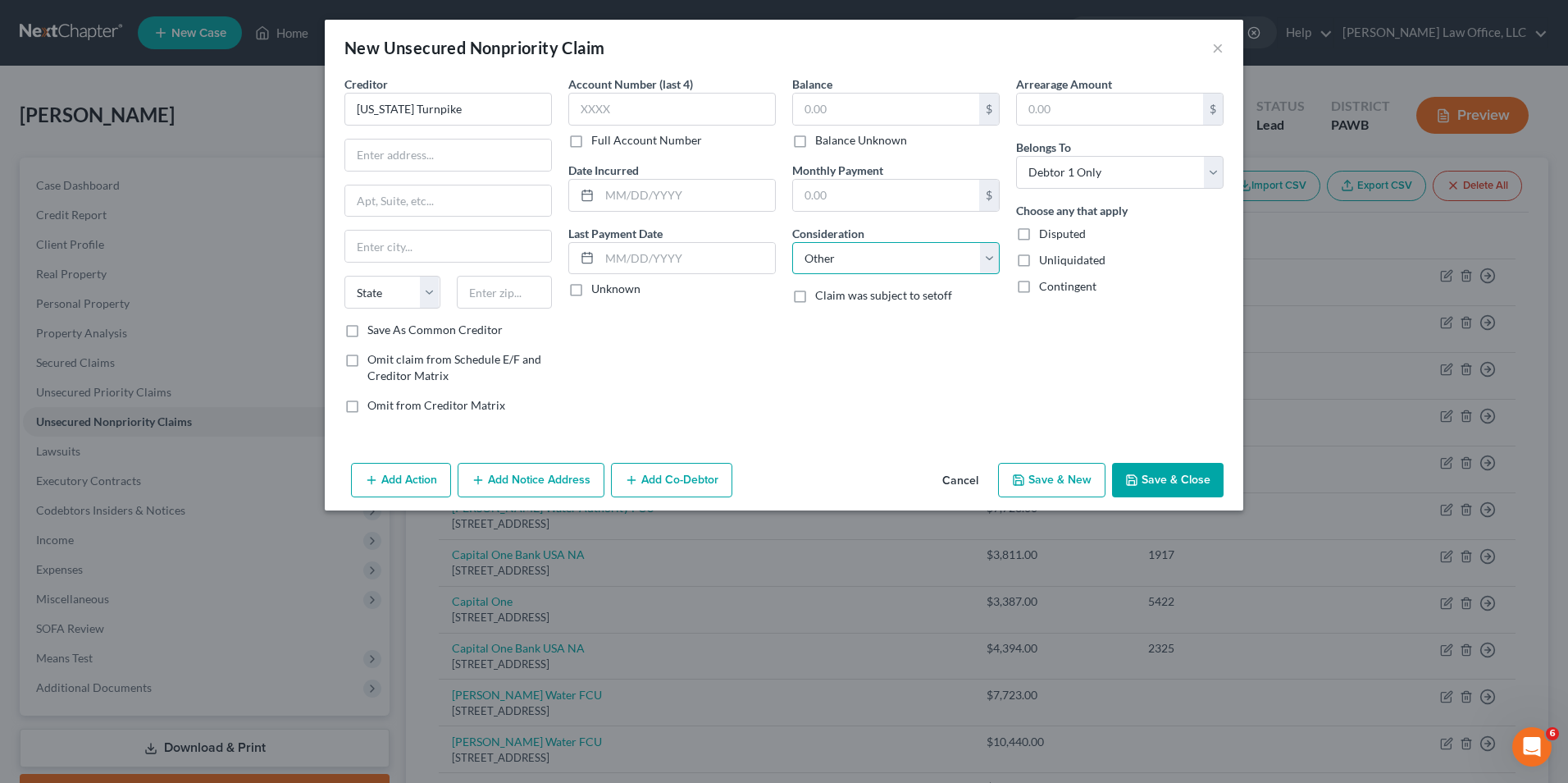
click at [792, 242] on select "Select Cable / Satellite Services Collection Agency Credit Card Debt Debt Couns…" at bounding box center [896, 258] width 208 height 33
drag, startPoint x: 846, startPoint y: 325, endPoint x: 835, endPoint y: 293, distance: 33.8
click at [847, 324] on input "text" at bounding box center [896, 321] width 206 height 32
type input "Tolls"
click at [814, 111] on input "text" at bounding box center [886, 110] width 187 height 32
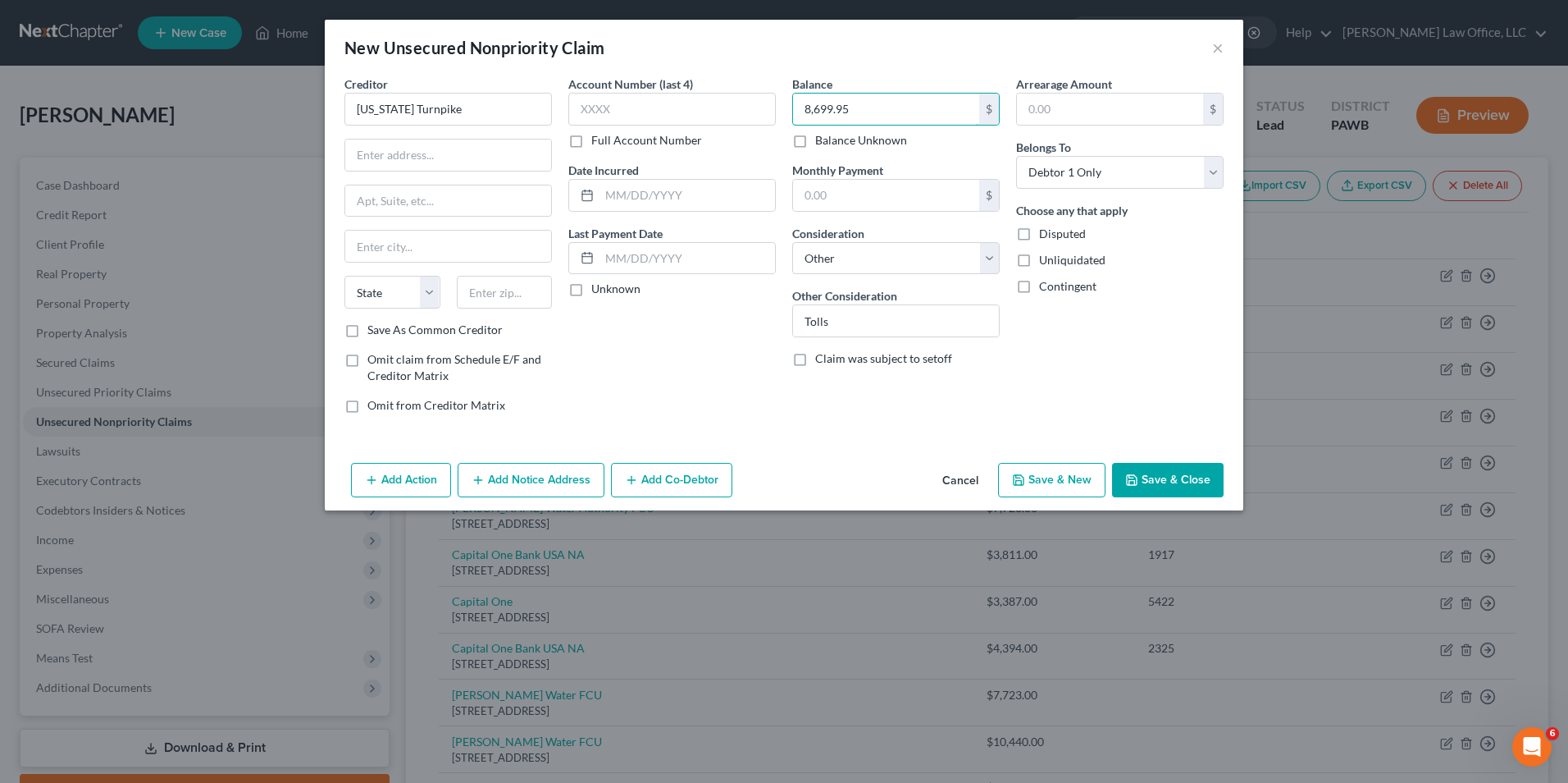
type input "8,699.95"
click at [468, 167] on input "text" at bounding box center [448, 155] width 206 height 32
type input "[STREET_ADDRESS]"
click at [482, 292] on input "text" at bounding box center [504, 292] width 96 height 33
type input "17057"
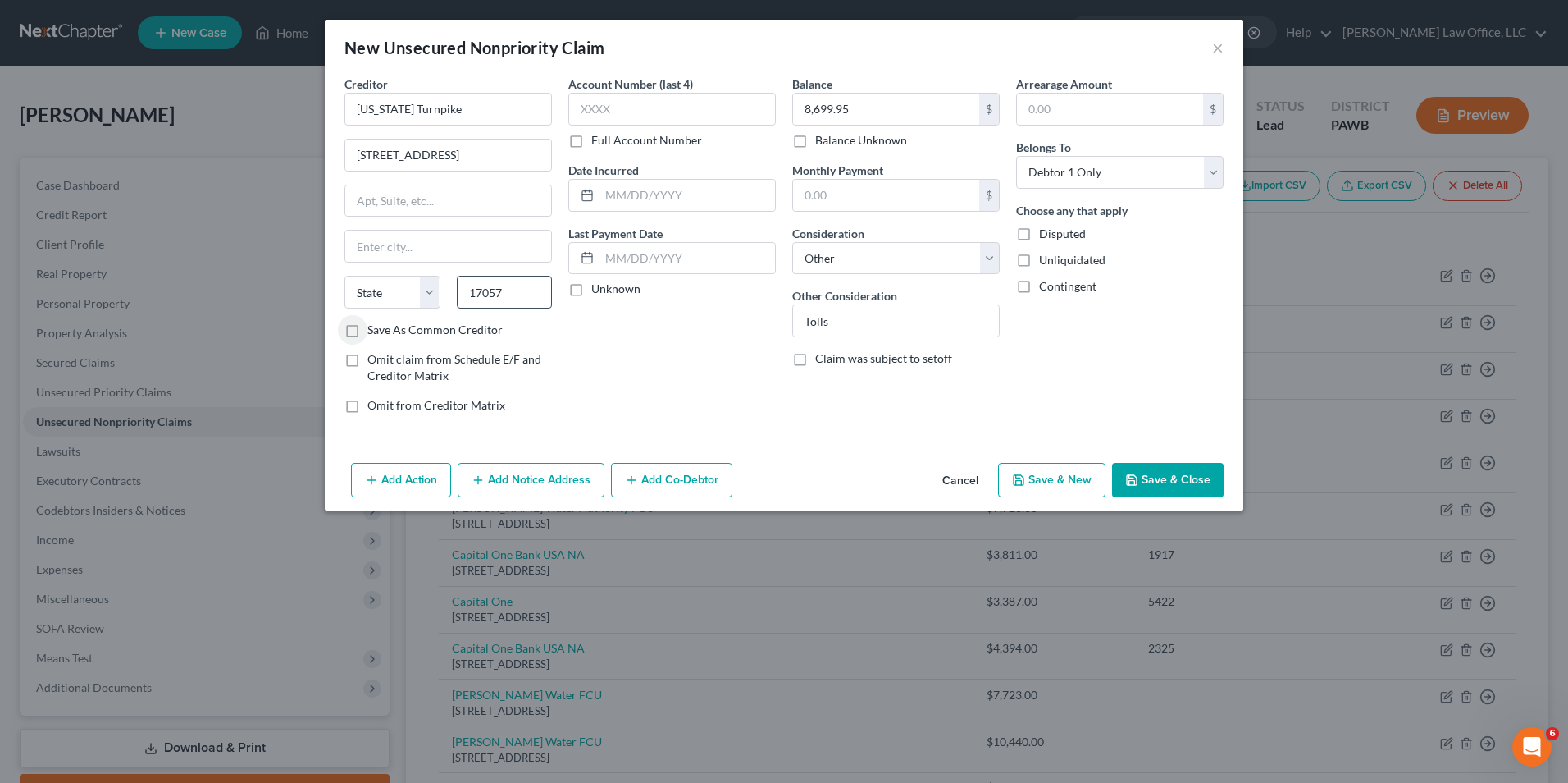
type input "[GEOGRAPHIC_DATA]"
select select "39"
click at [1076, 232] on span "Disputed" at bounding box center [1062, 233] width 46 height 14
click at [1056, 232] on input "Disputed" at bounding box center [1050, 230] width 10 height 10
checkbox input "true"
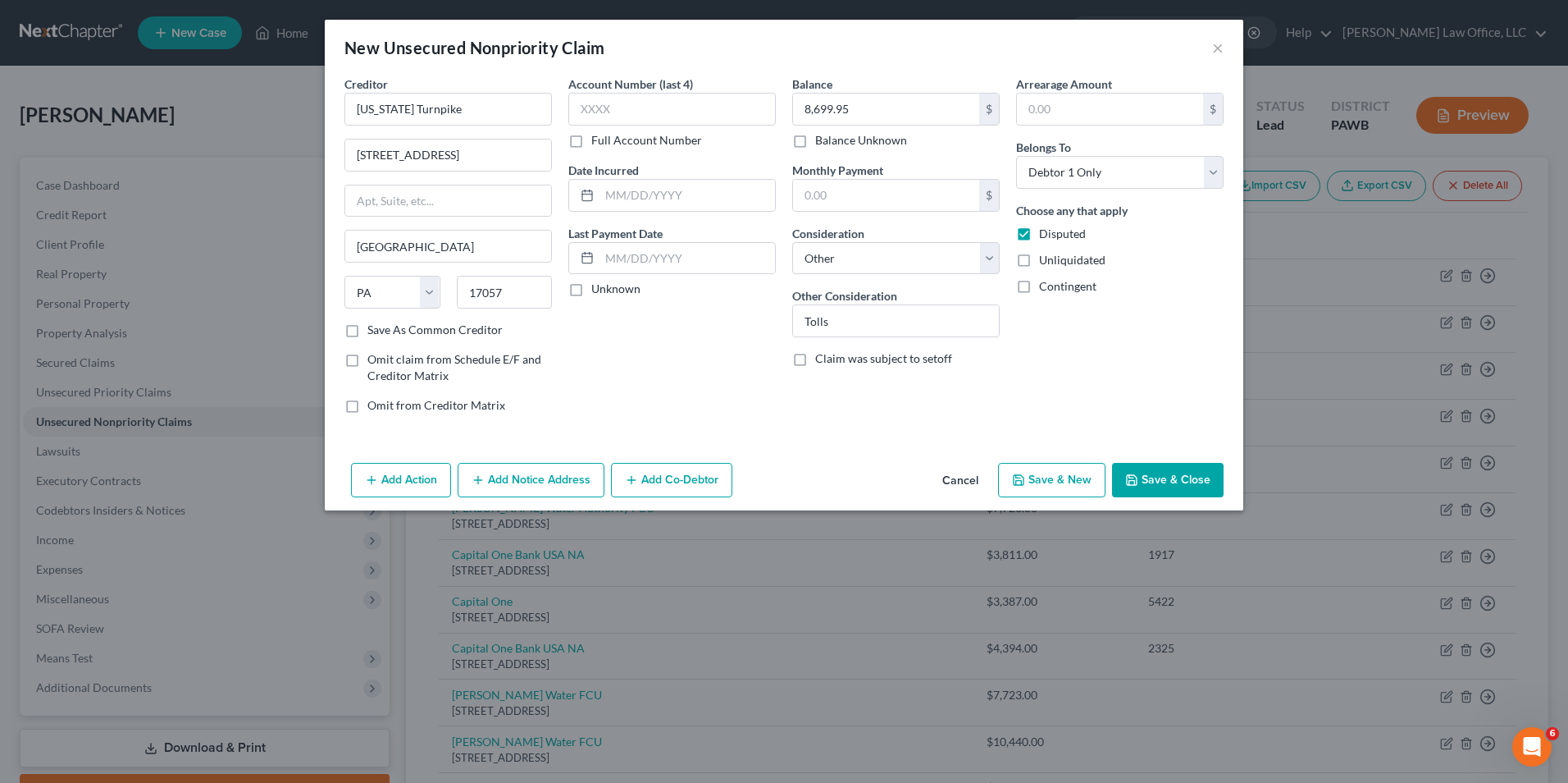
click at [567, 475] on button "Add Notice Address" at bounding box center [531, 479] width 147 height 34
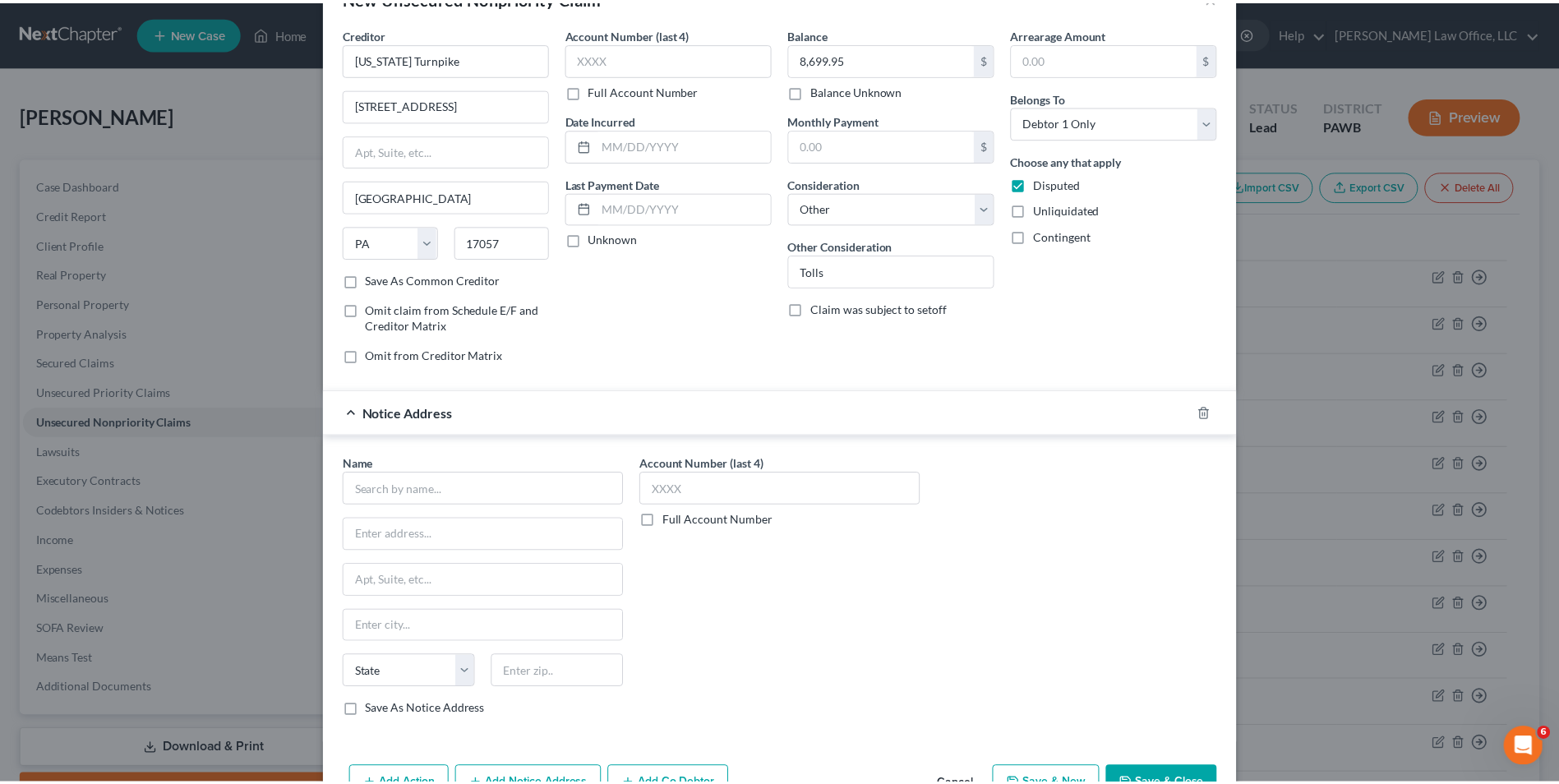
scroll to position [101, 0]
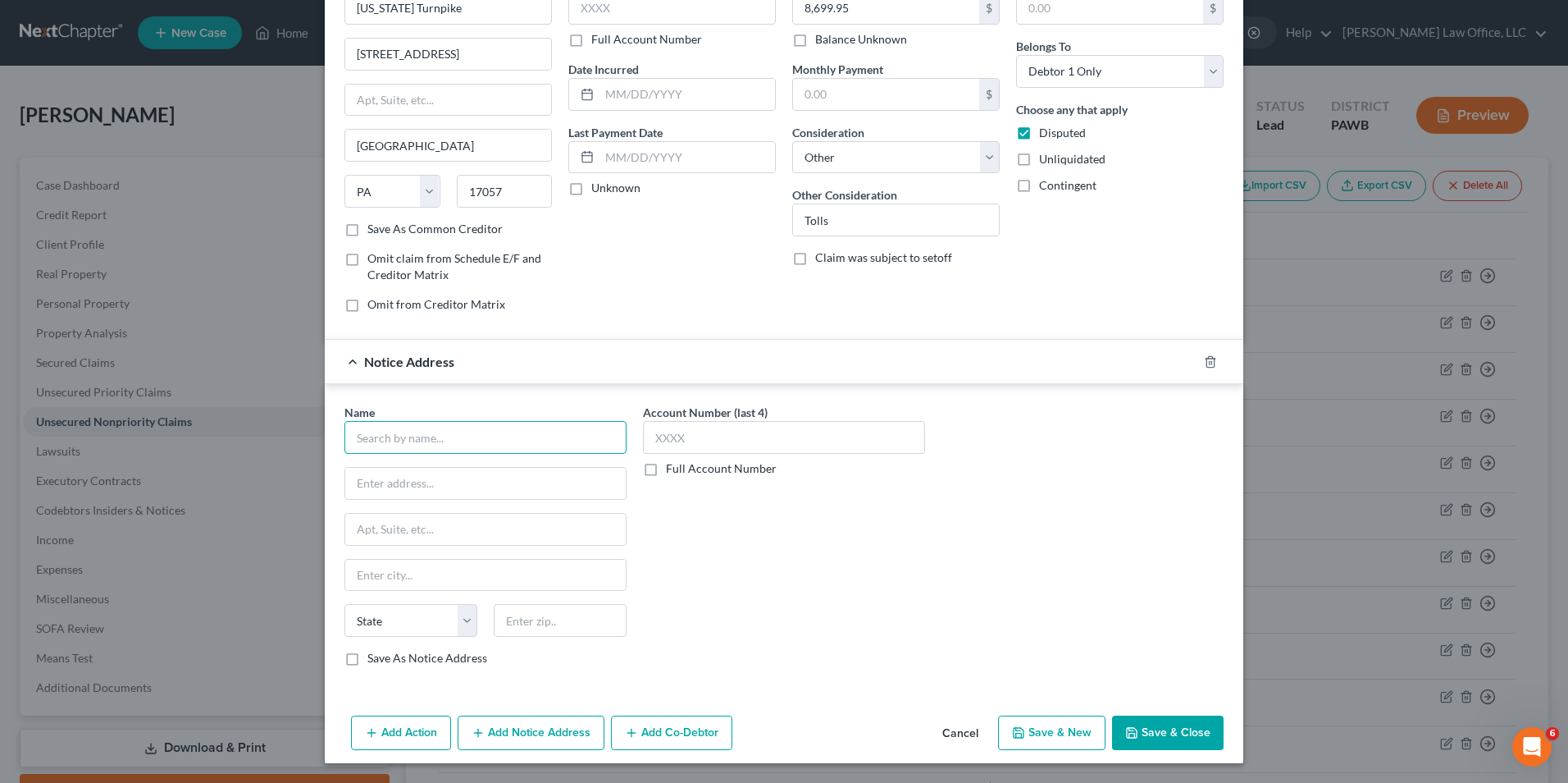
click at [422, 442] on input "text" at bounding box center [486, 437] width 282 height 33
click at [532, 439] on input "text" at bounding box center [486, 437] width 282 height 33
type input "[PERSON_NAME] & [PERSON_NAME]"
type input "[STREET_ADDRESS][PERSON_NAME]"
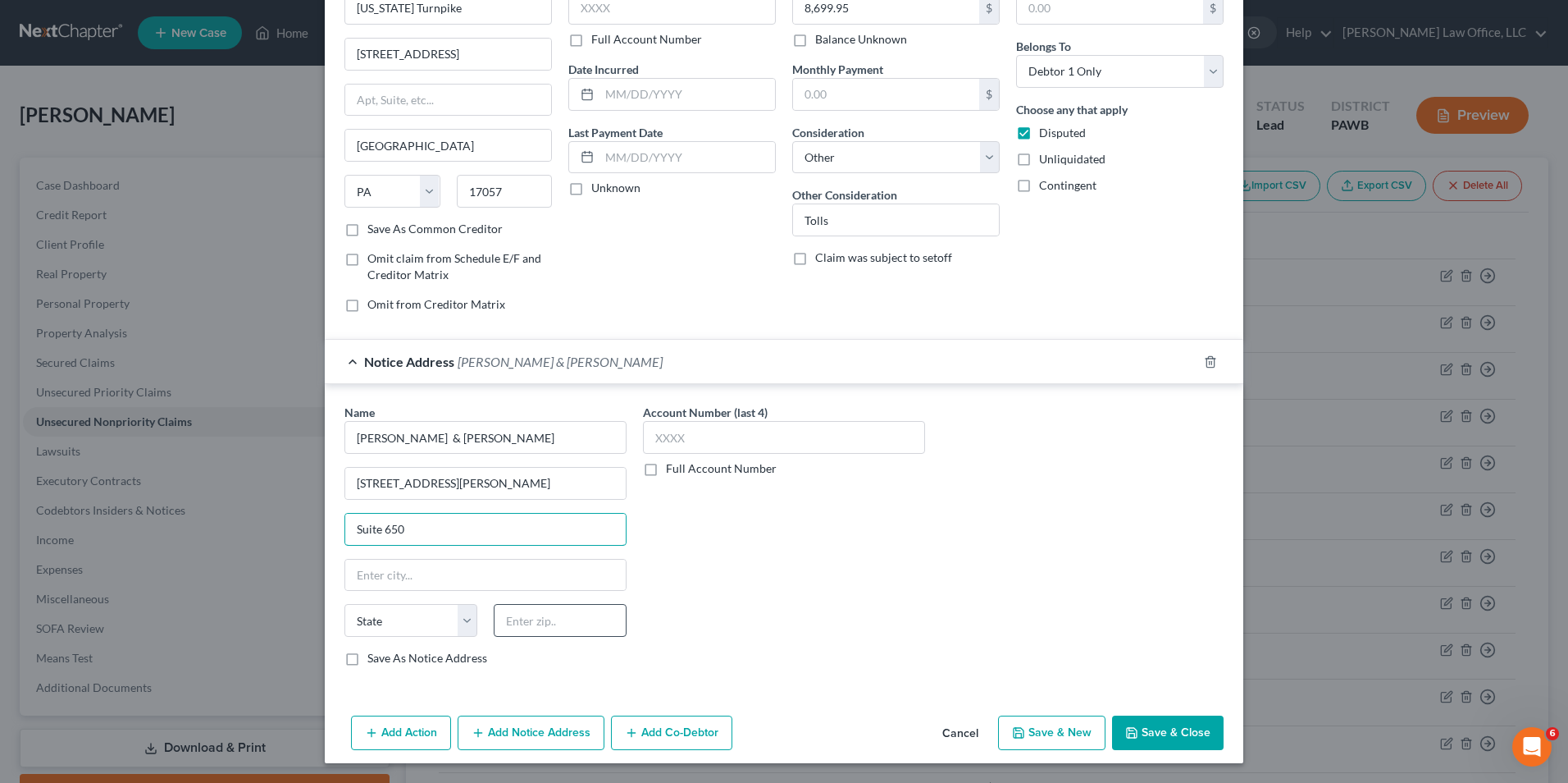
type input "Suite 650"
click at [586, 618] on input "text" at bounding box center [560, 620] width 133 height 33
type input "60604"
click at [1040, 727] on button "Save & New" at bounding box center [1052, 732] width 108 height 34
select select "0"
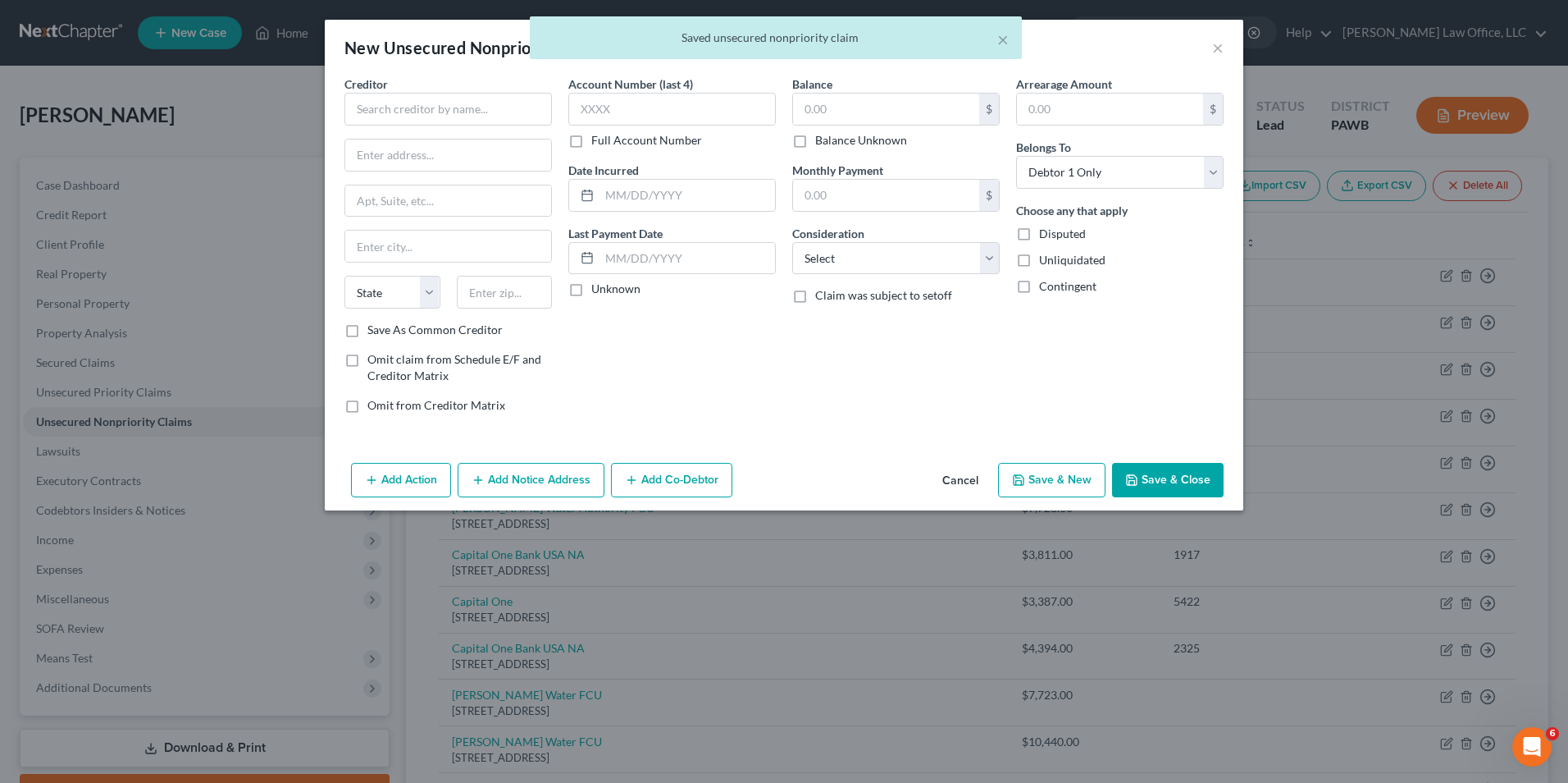
click at [1217, 47] on div "× Saved unsecured nonpriority claim" at bounding box center [775, 42] width 1568 height 51
click at [1225, 46] on div "× Saved unsecured nonpriority claim" at bounding box center [775, 42] width 1568 height 51
click at [1221, 46] on div "× Saved unsecured nonpriority claim" at bounding box center [775, 42] width 1568 height 51
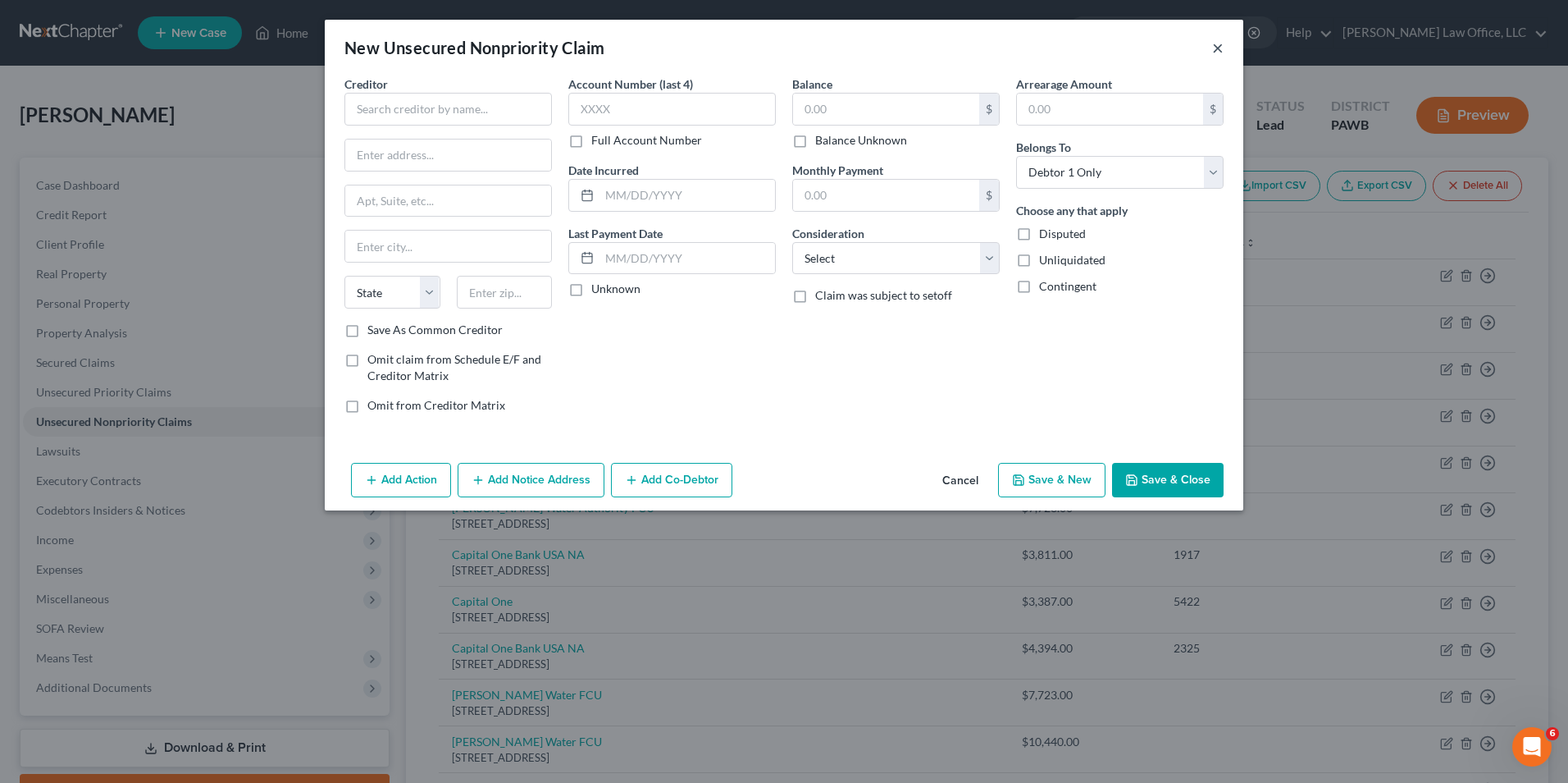
click at [1220, 50] on button "×" at bounding box center [1218, 47] width 11 height 20
